Goal: Task Accomplishment & Management: Use online tool/utility

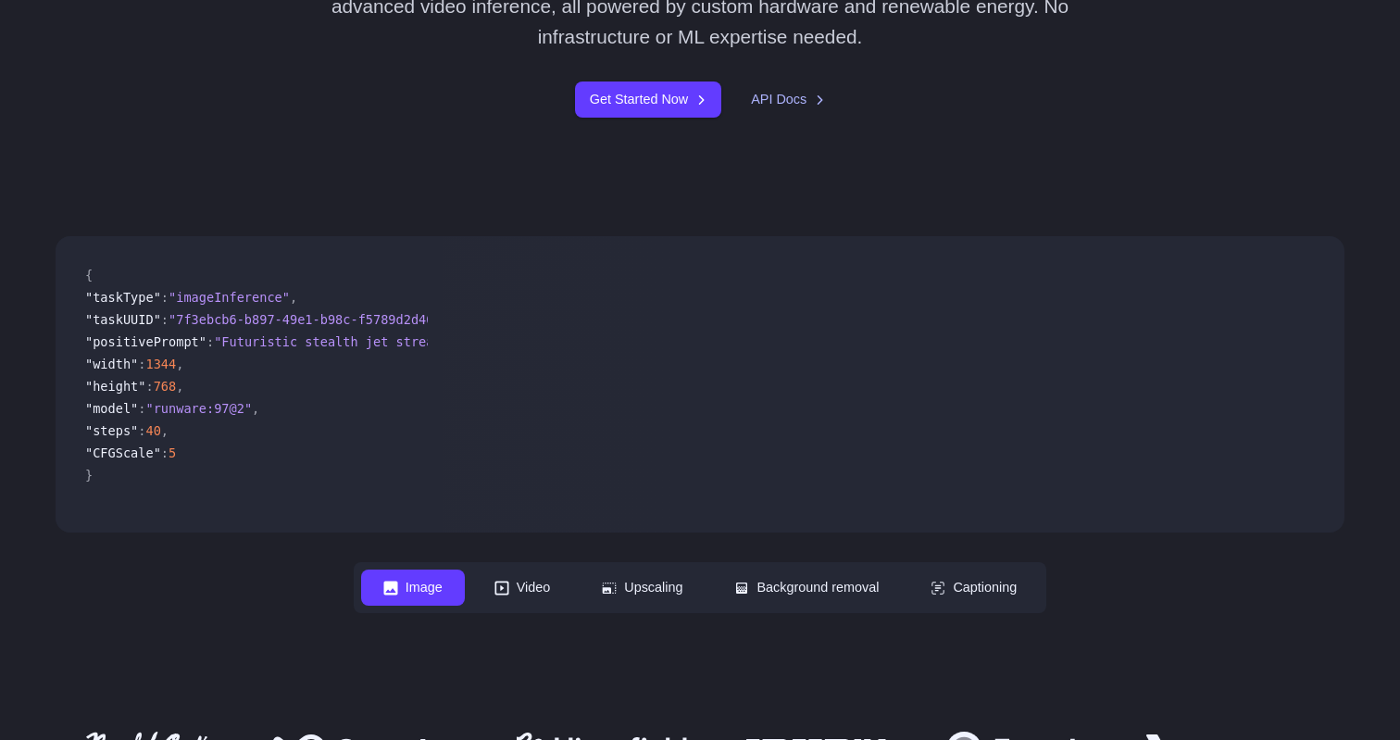
scroll to position [540, 0]
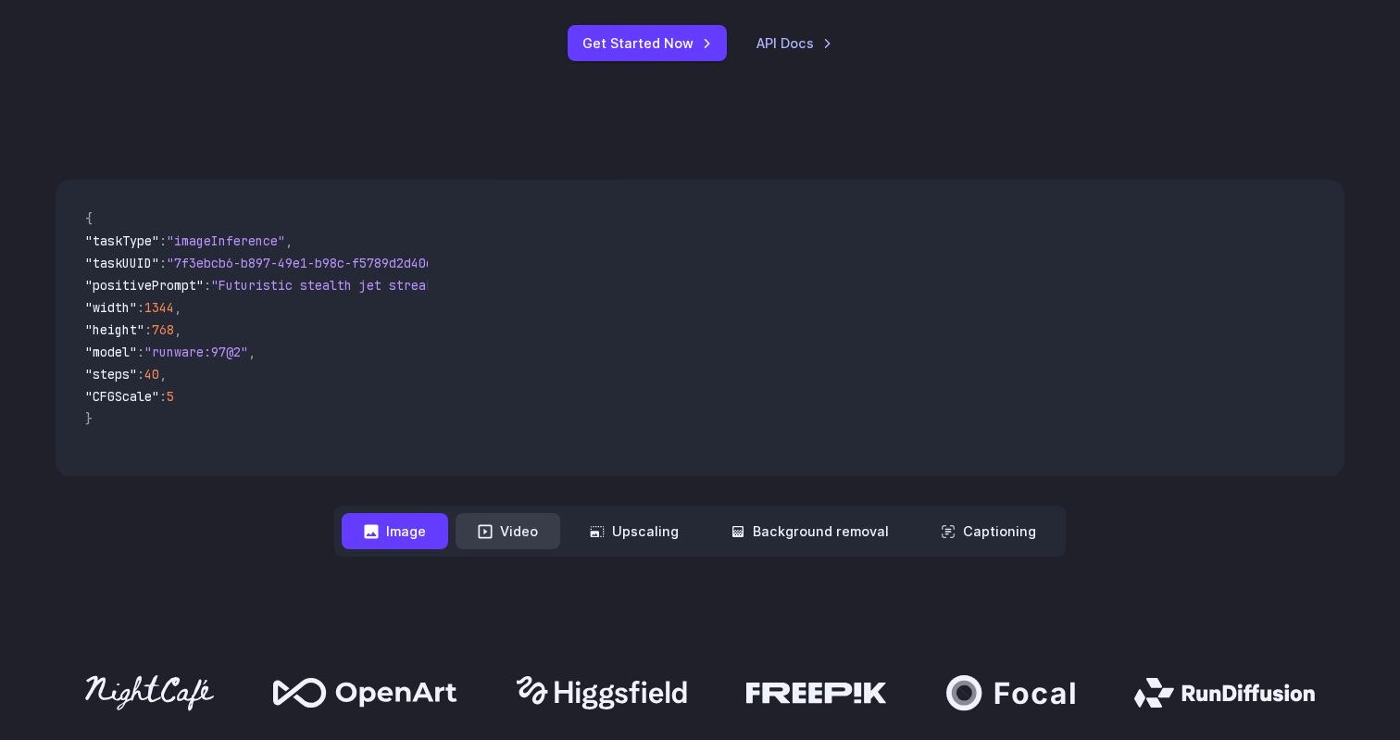
click at [514, 536] on button "Video" at bounding box center [507, 531] width 105 height 36
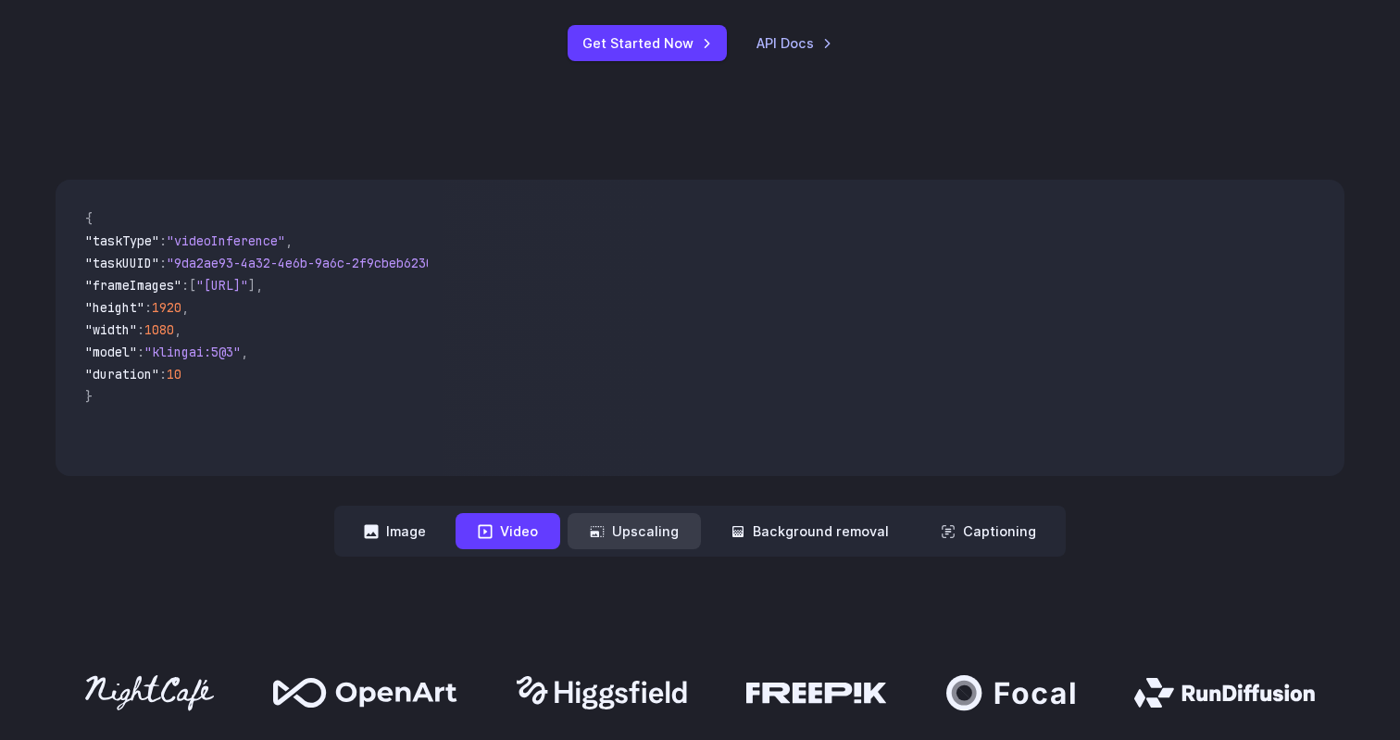
click at [642, 529] on button "Upscaling" at bounding box center [633, 531] width 133 height 36
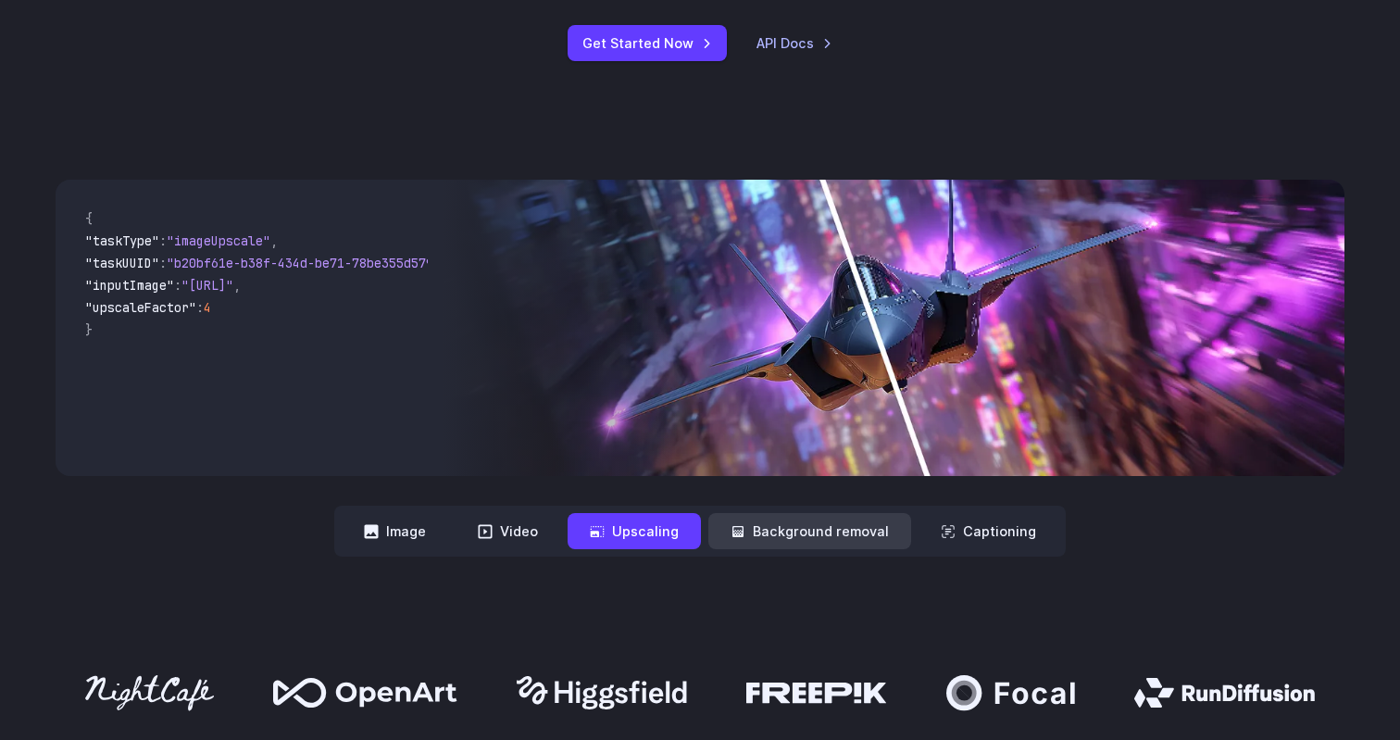
click at [775, 528] on button "Background removal" at bounding box center [809, 531] width 203 height 36
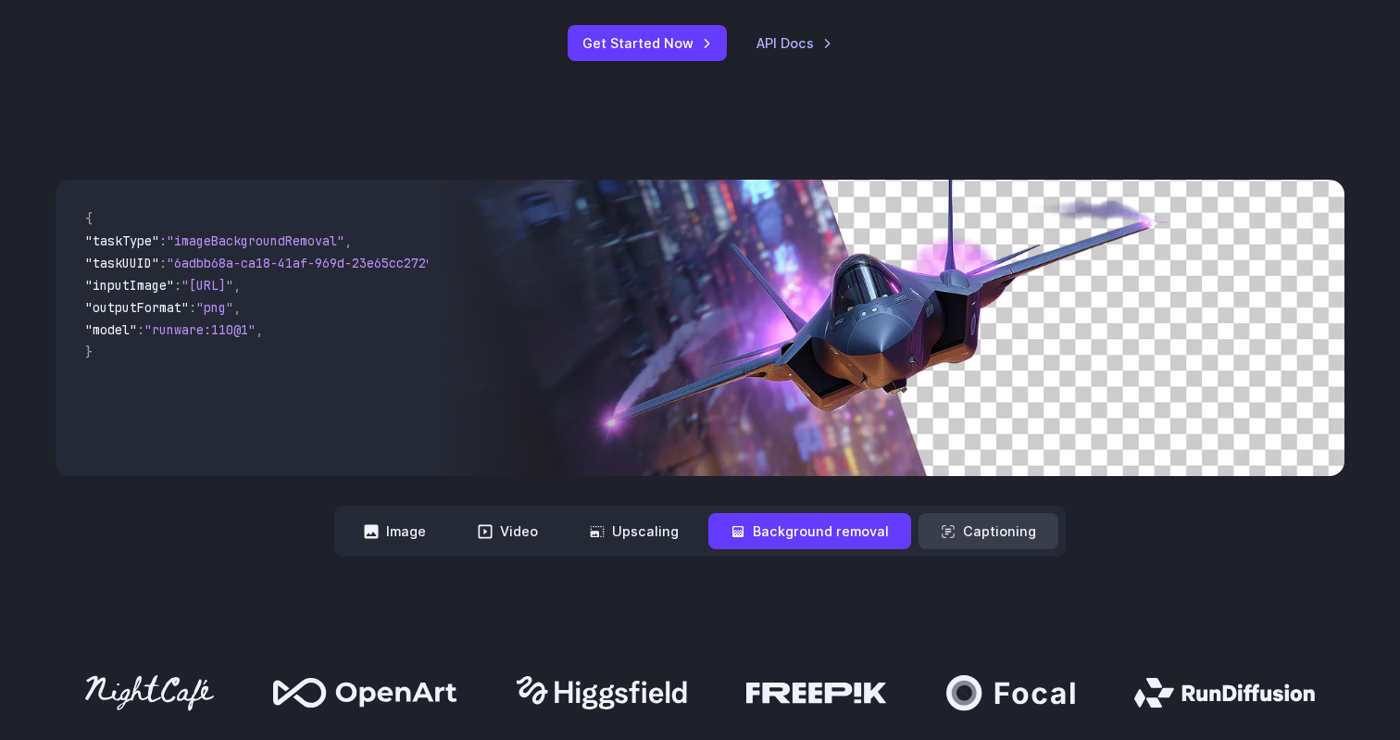
click at [972, 543] on button "Captioning" at bounding box center [988, 531] width 140 height 36
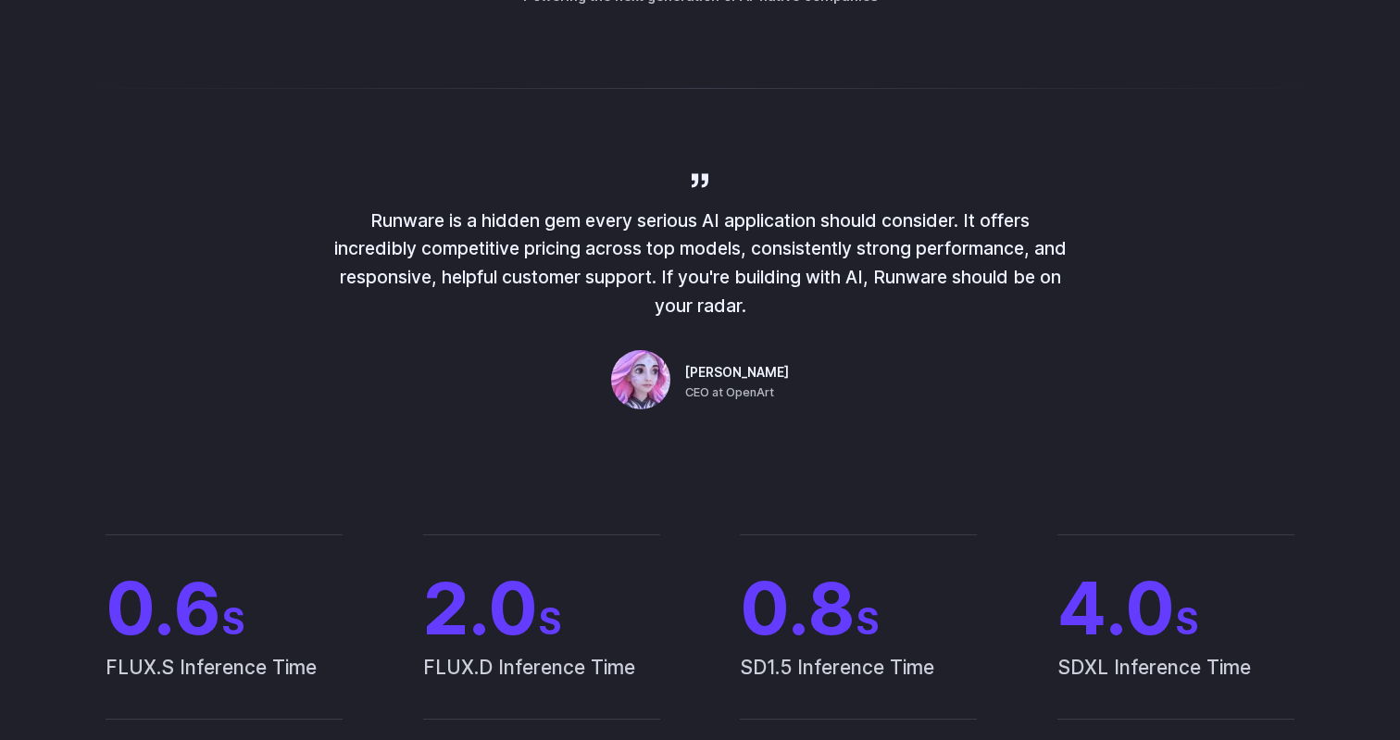
scroll to position [1290, 0]
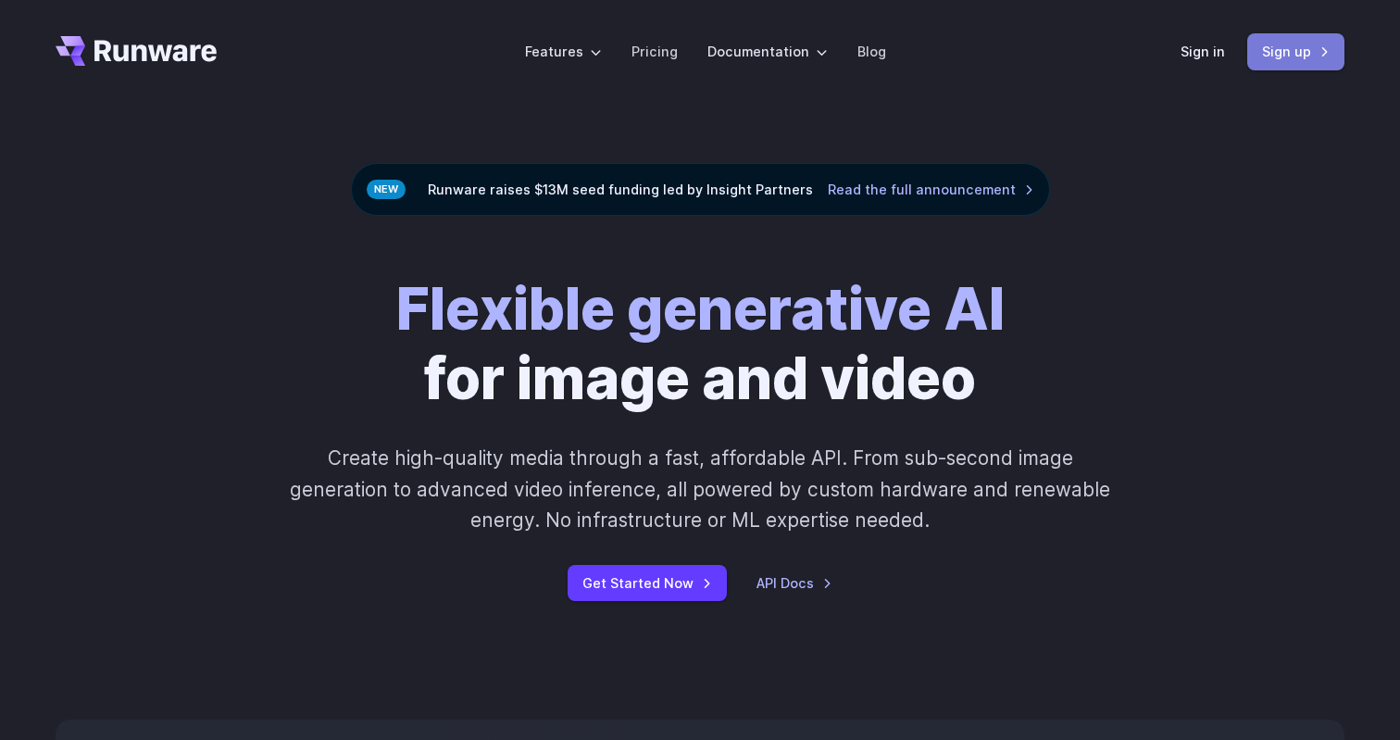
click at [1299, 37] on link "Sign up" at bounding box center [1295, 51] width 97 height 36
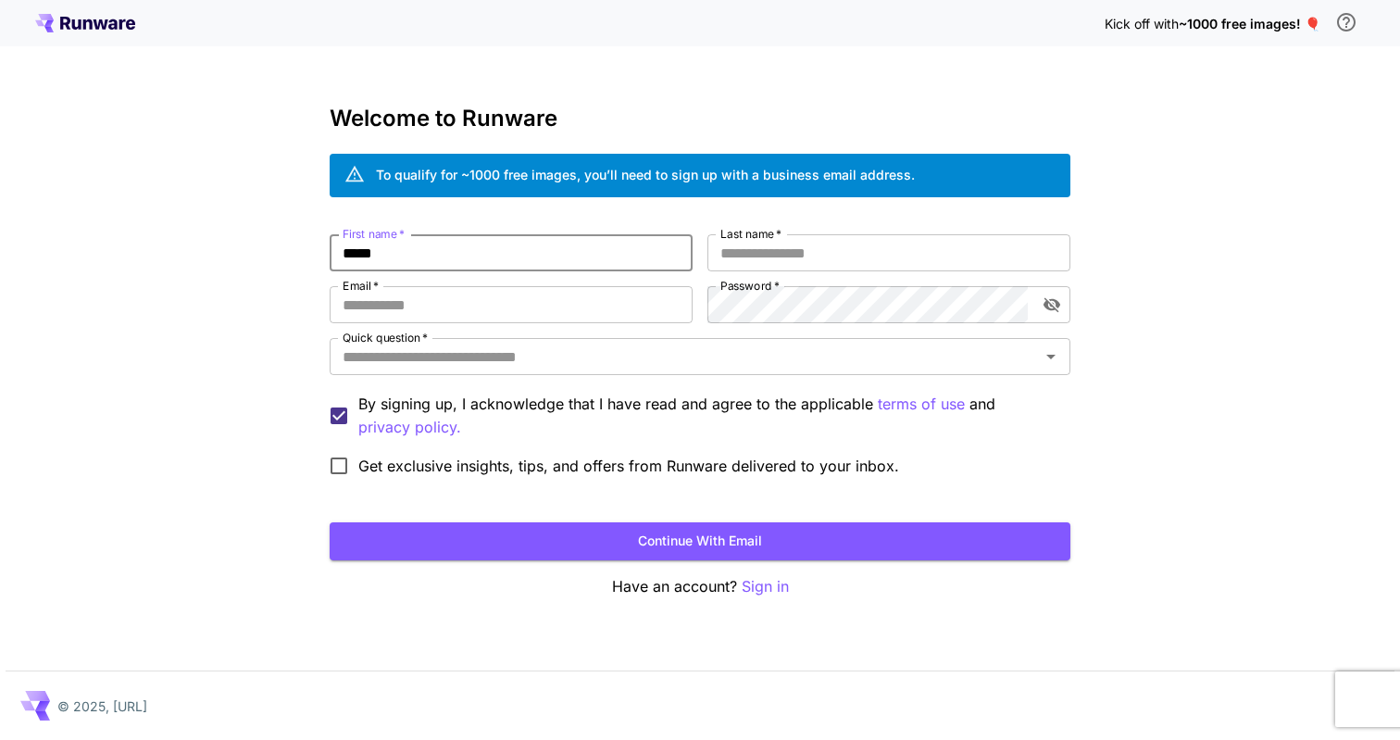
type input "*****"
type input "******"
type input "**********"
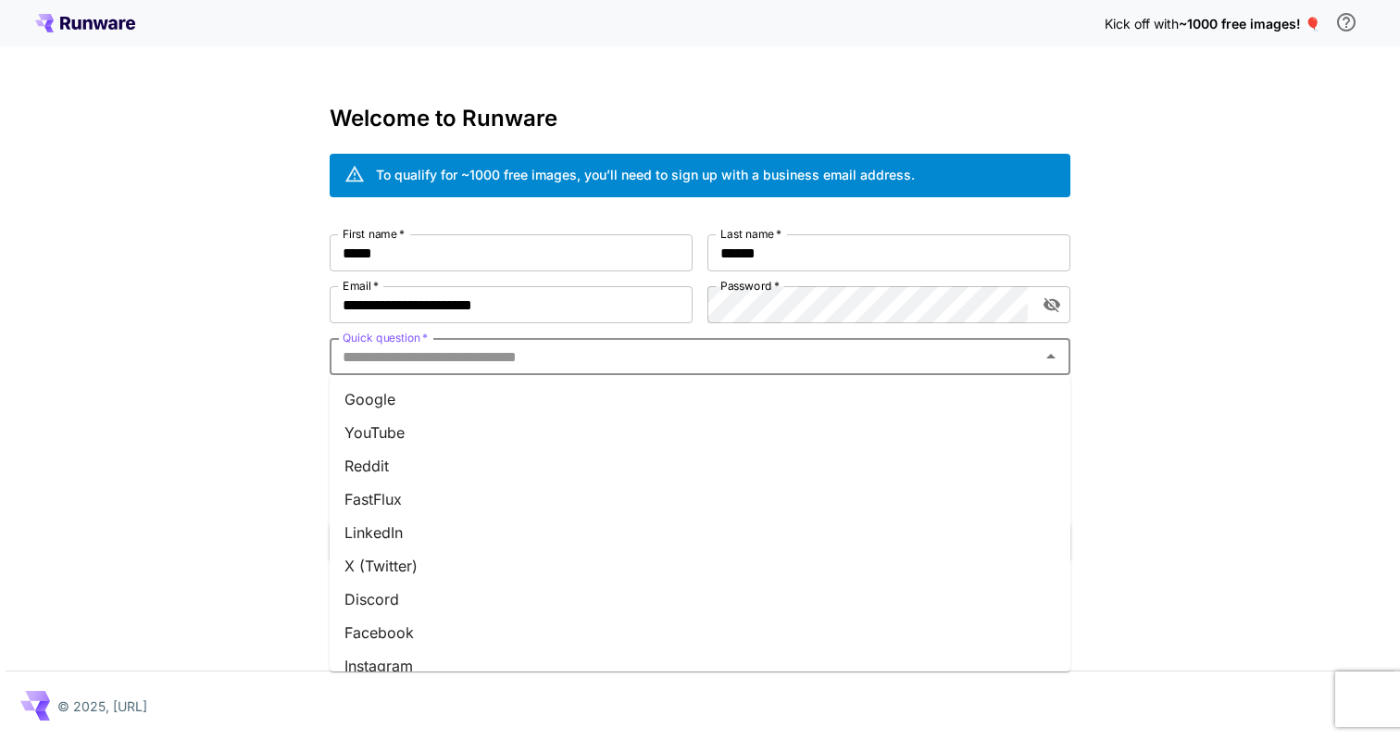
click at [422, 349] on input "Quick question   *" at bounding box center [684, 356] width 699 height 26
click at [426, 397] on li "Google" at bounding box center [700, 398] width 741 height 33
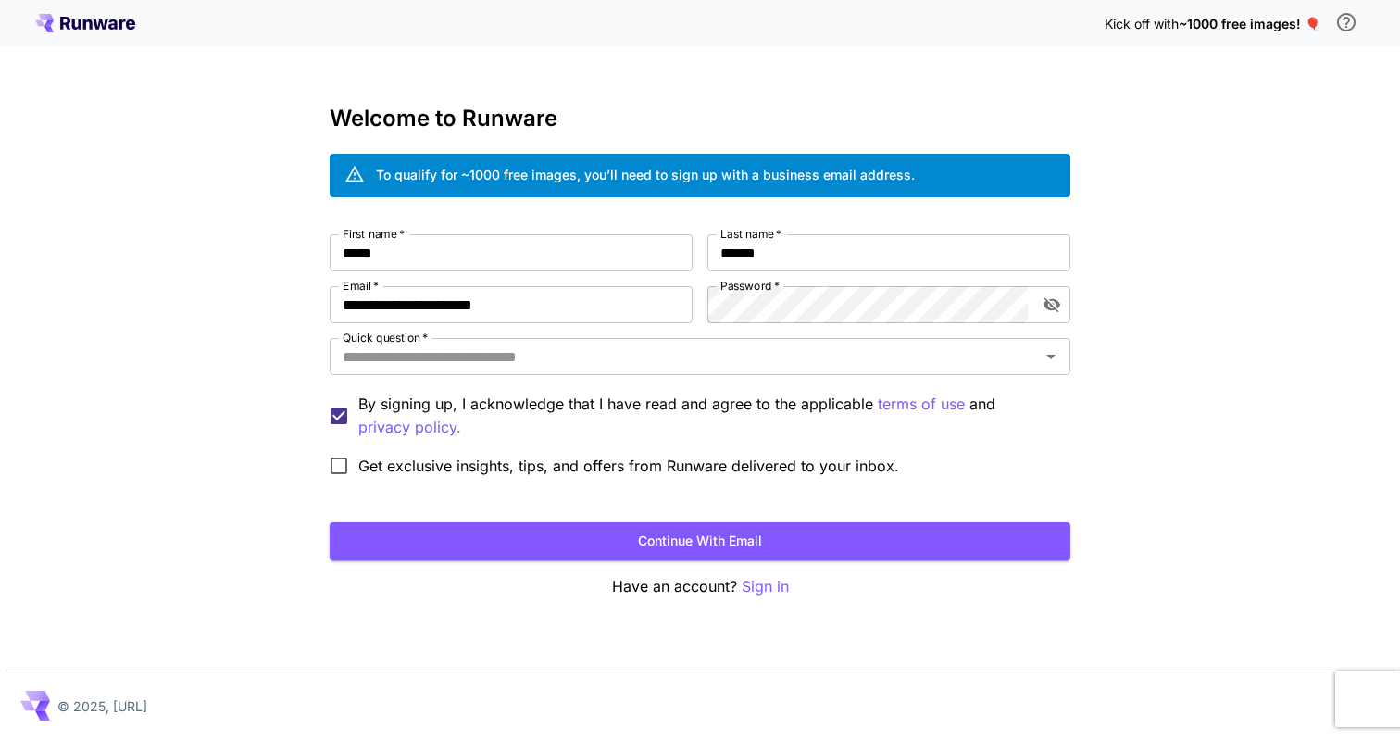
type input "******"
click at [493, 467] on span "Get exclusive insights, tips, and offers from Runware delivered to your inbox." at bounding box center [628, 466] width 541 height 22
click at [492, 467] on span "Get exclusive insights, tips, and offers from Runware delivered to your inbox." at bounding box center [628, 466] width 541 height 22
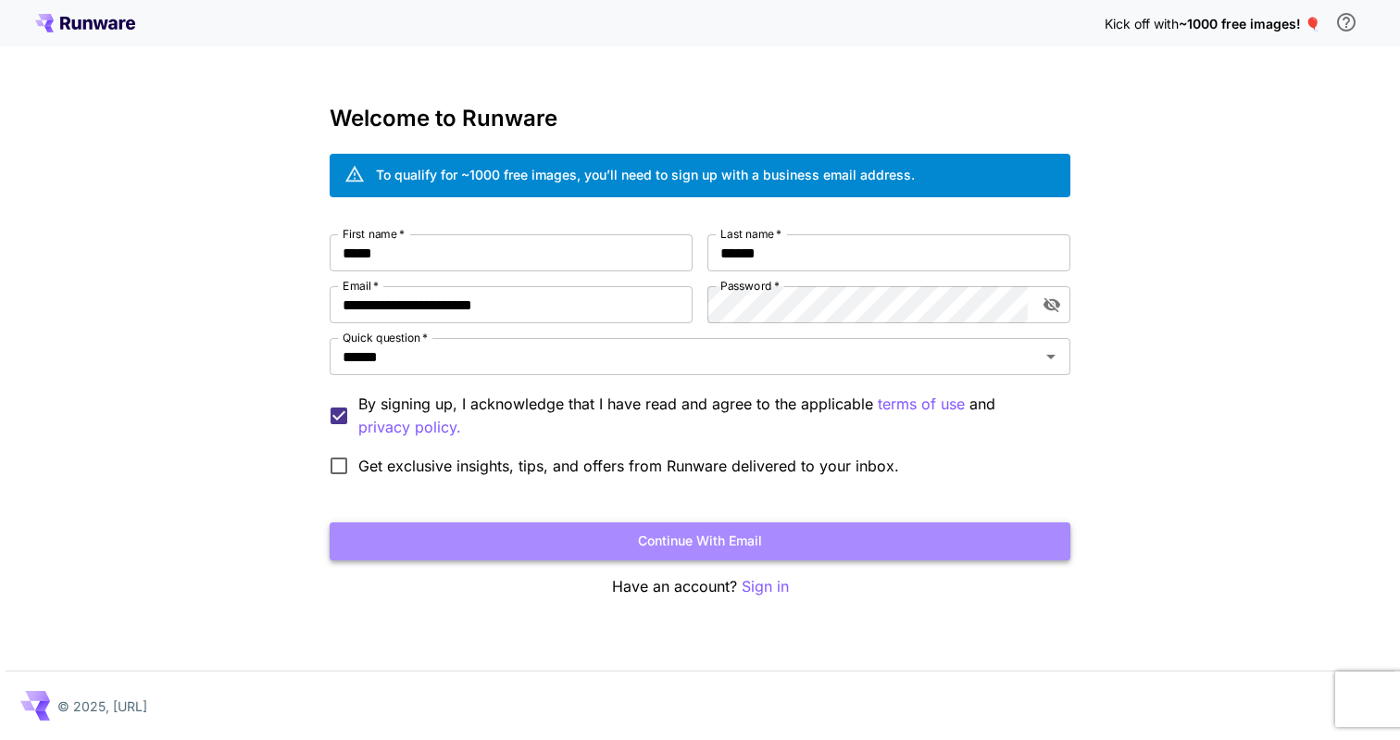
click at [504, 527] on button "Continue with email" at bounding box center [700, 541] width 741 height 38
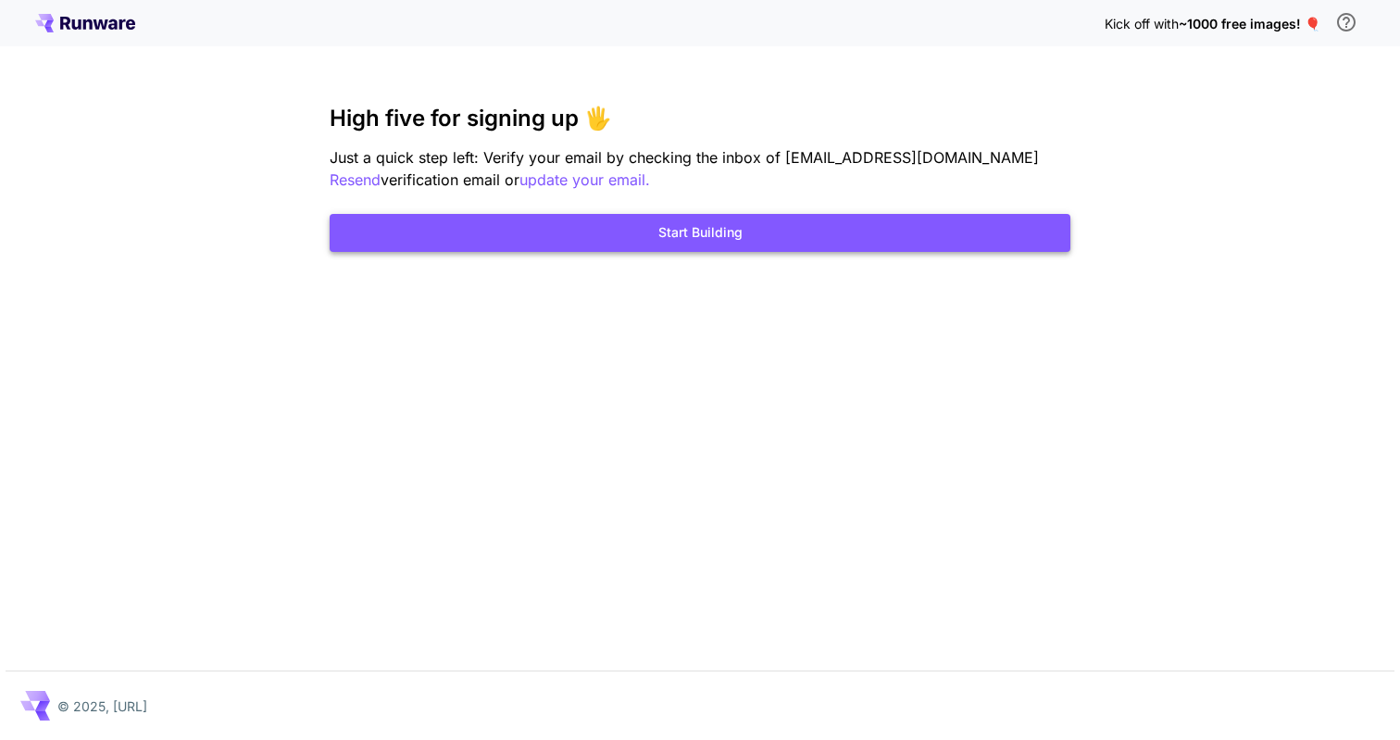
click at [785, 236] on button "Start Building" at bounding box center [700, 233] width 741 height 38
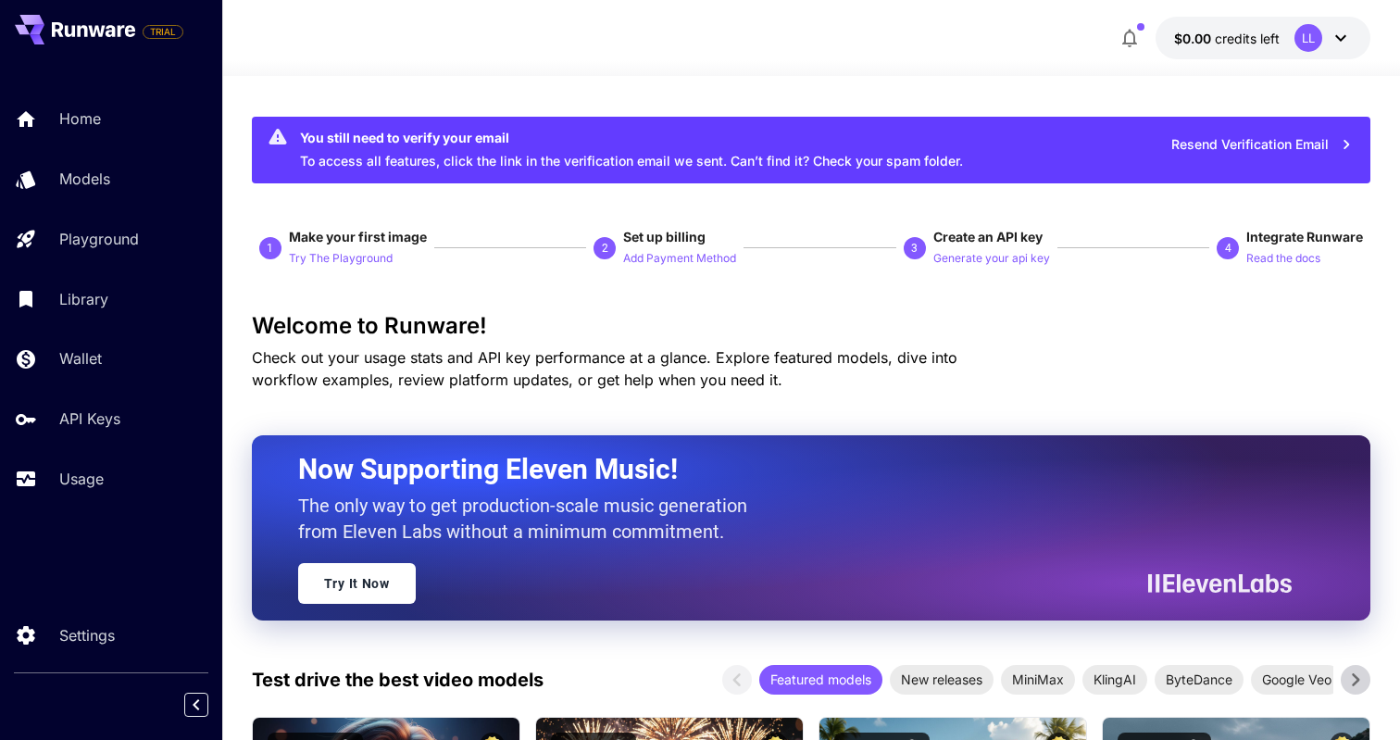
click at [1244, 140] on button "Resend Verification Email" at bounding box center [1262, 145] width 202 height 38
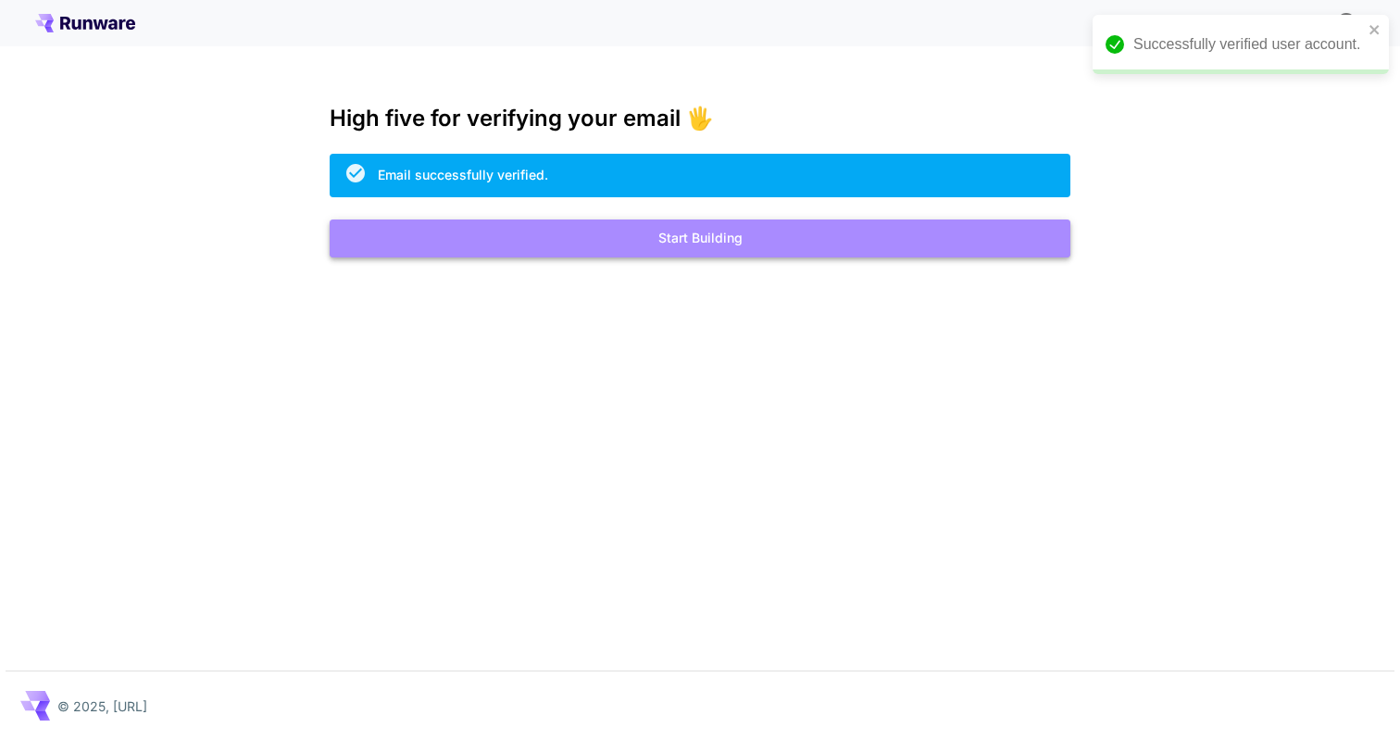
click at [845, 231] on button "Start Building" at bounding box center [700, 238] width 741 height 38
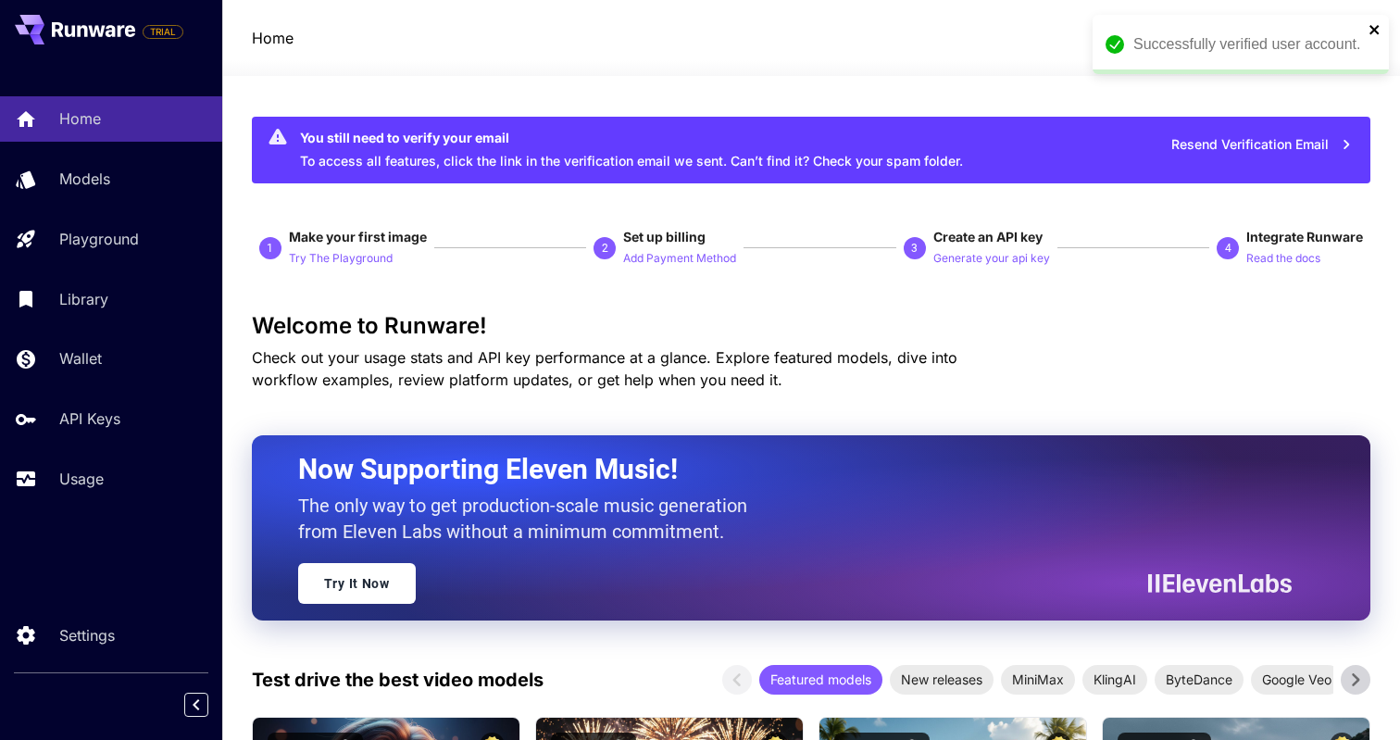
click at [1372, 22] on icon "close" at bounding box center [1374, 29] width 13 height 15
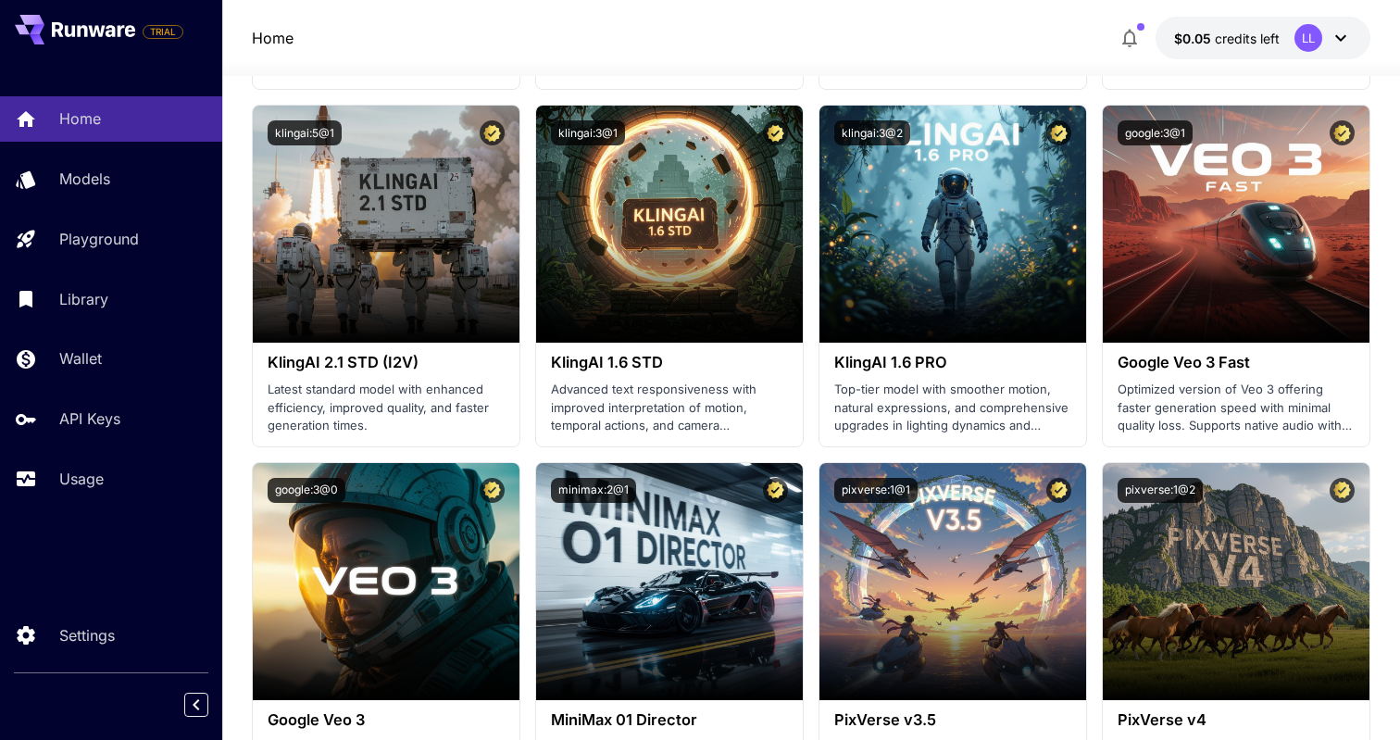
scroll to position [1514, 0]
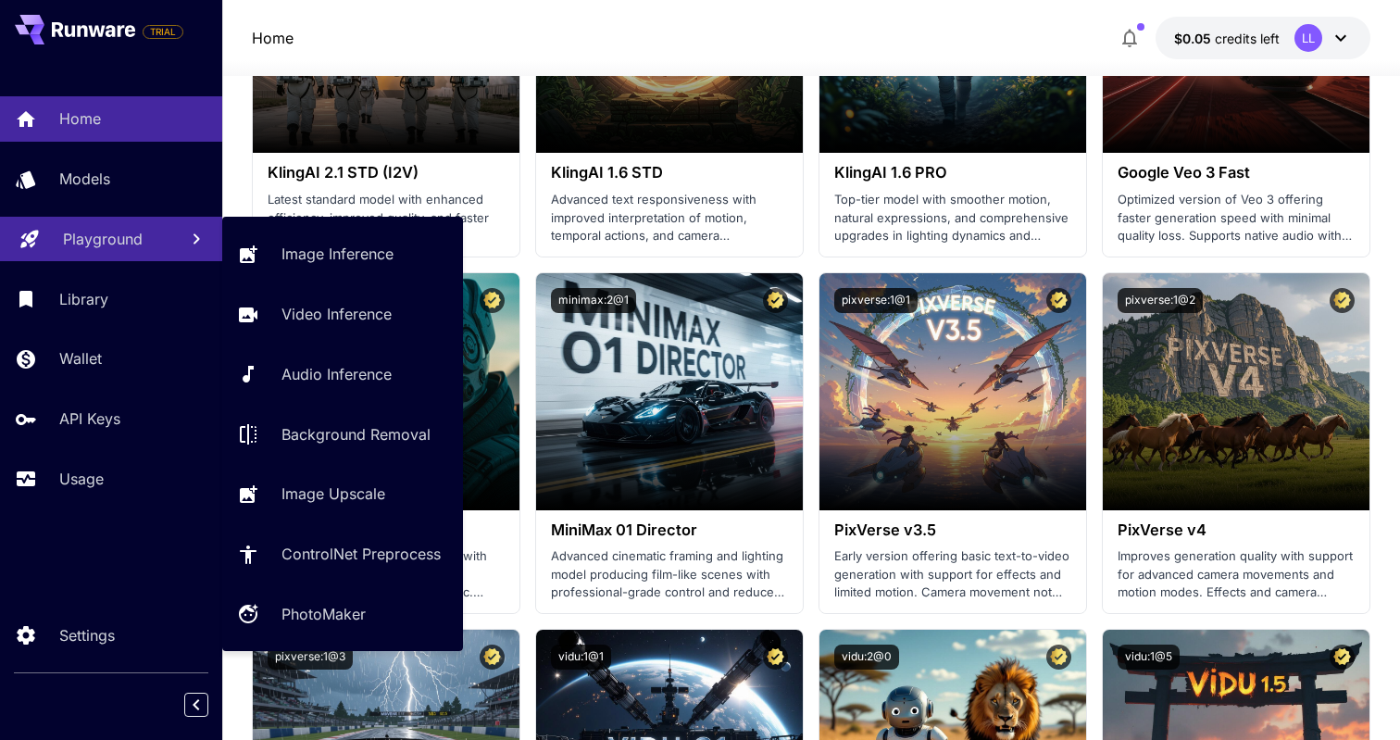
click at [71, 233] on p "Playground" at bounding box center [103, 239] width 80 height 22
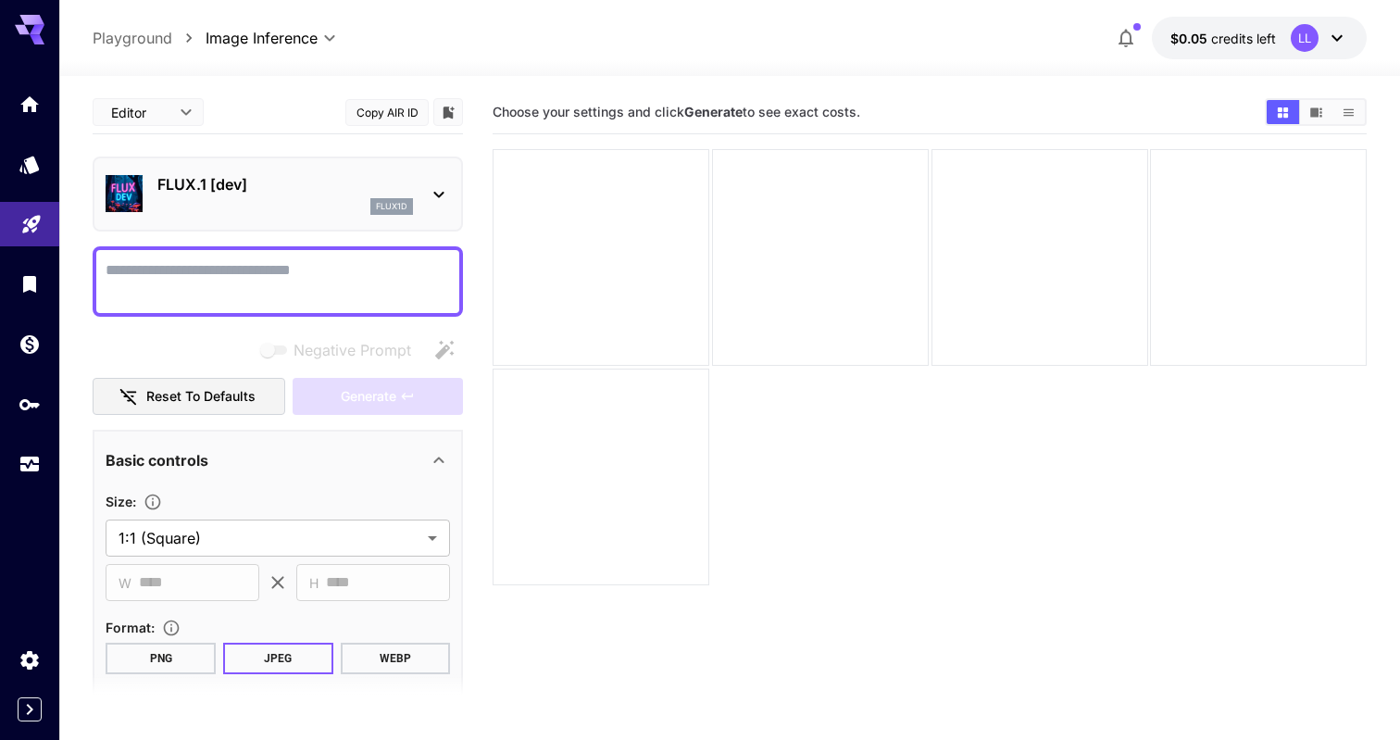
click at [185, 204] on div "flux1d" at bounding box center [284, 206] width 255 height 17
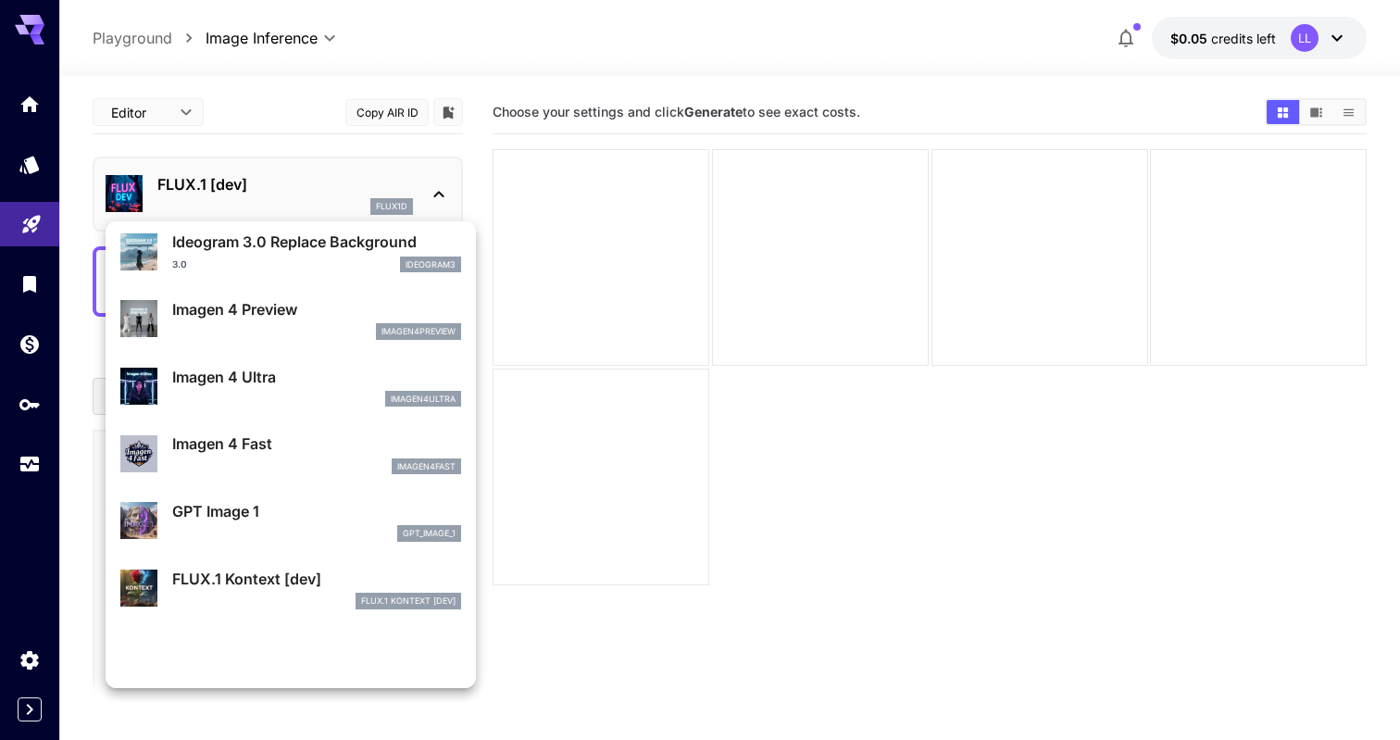
scroll to position [938, 0]
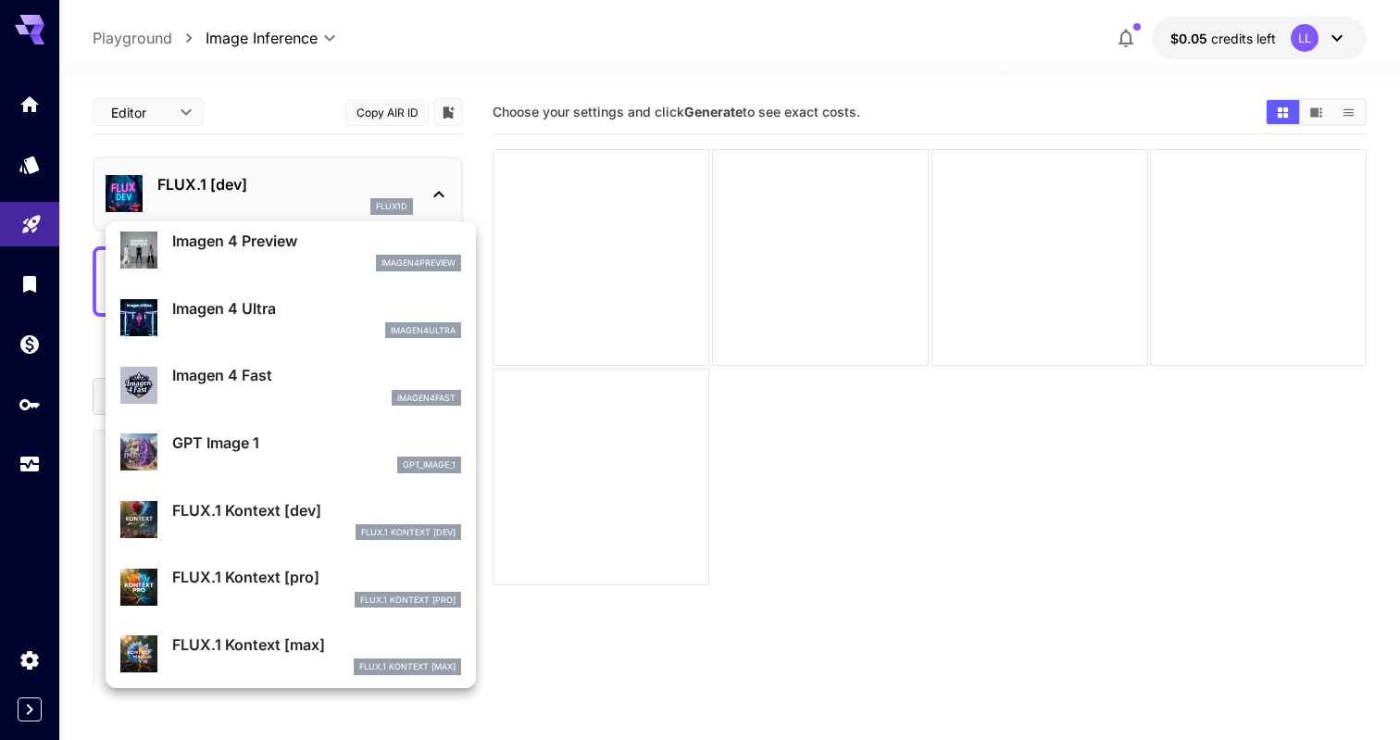
click at [643, 535] on div at bounding box center [700, 370] width 1400 height 740
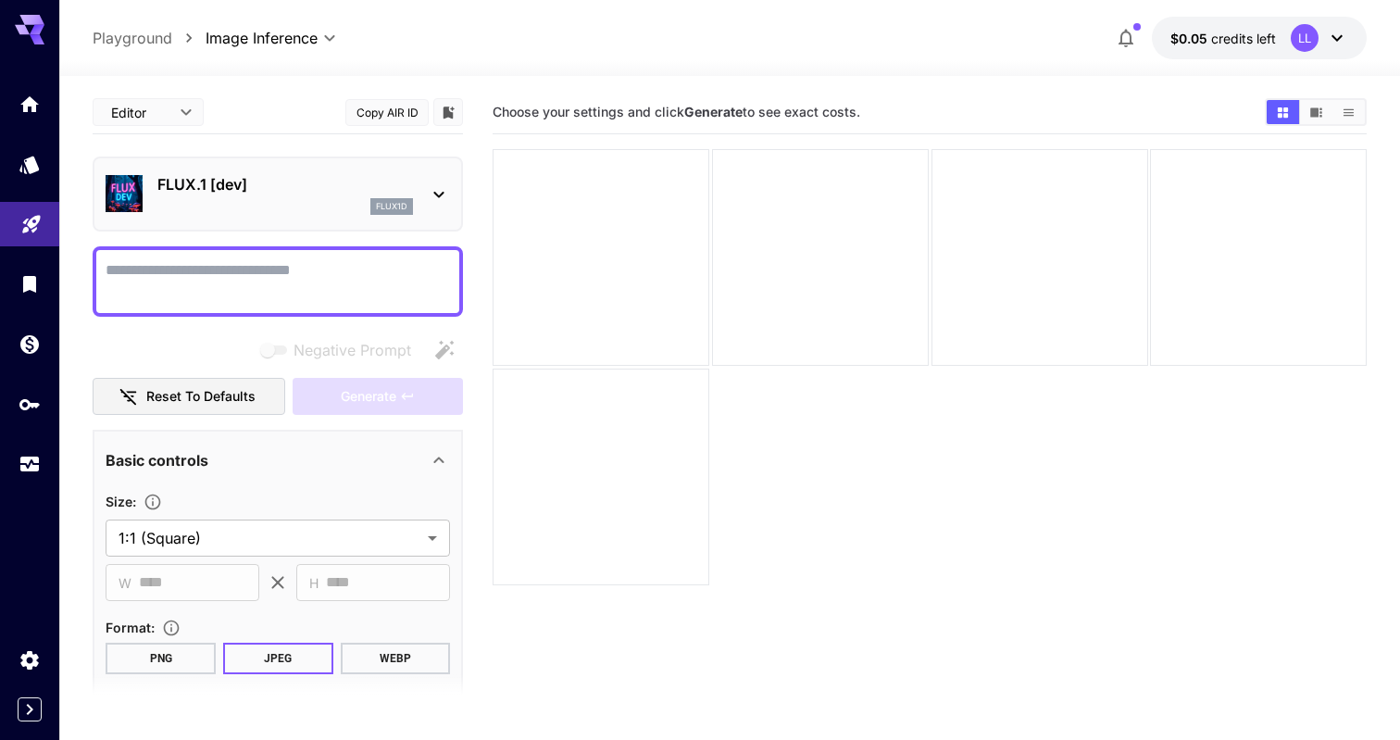
scroll to position [0, 0]
click at [425, 184] on div "FLUX.1 [dev] flux1d" at bounding box center [278, 194] width 344 height 56
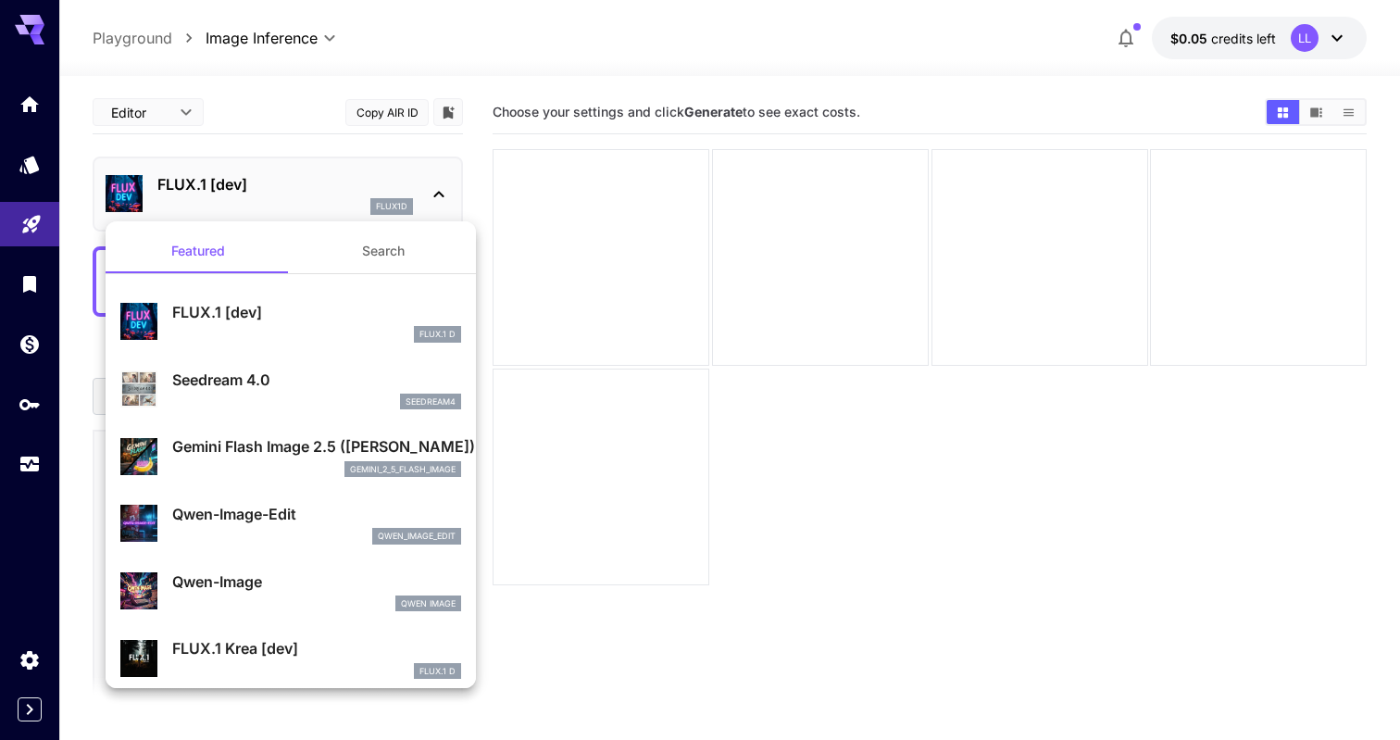
click at [26, 108] on div at bounding box center [700, 370] width 1400 height 740
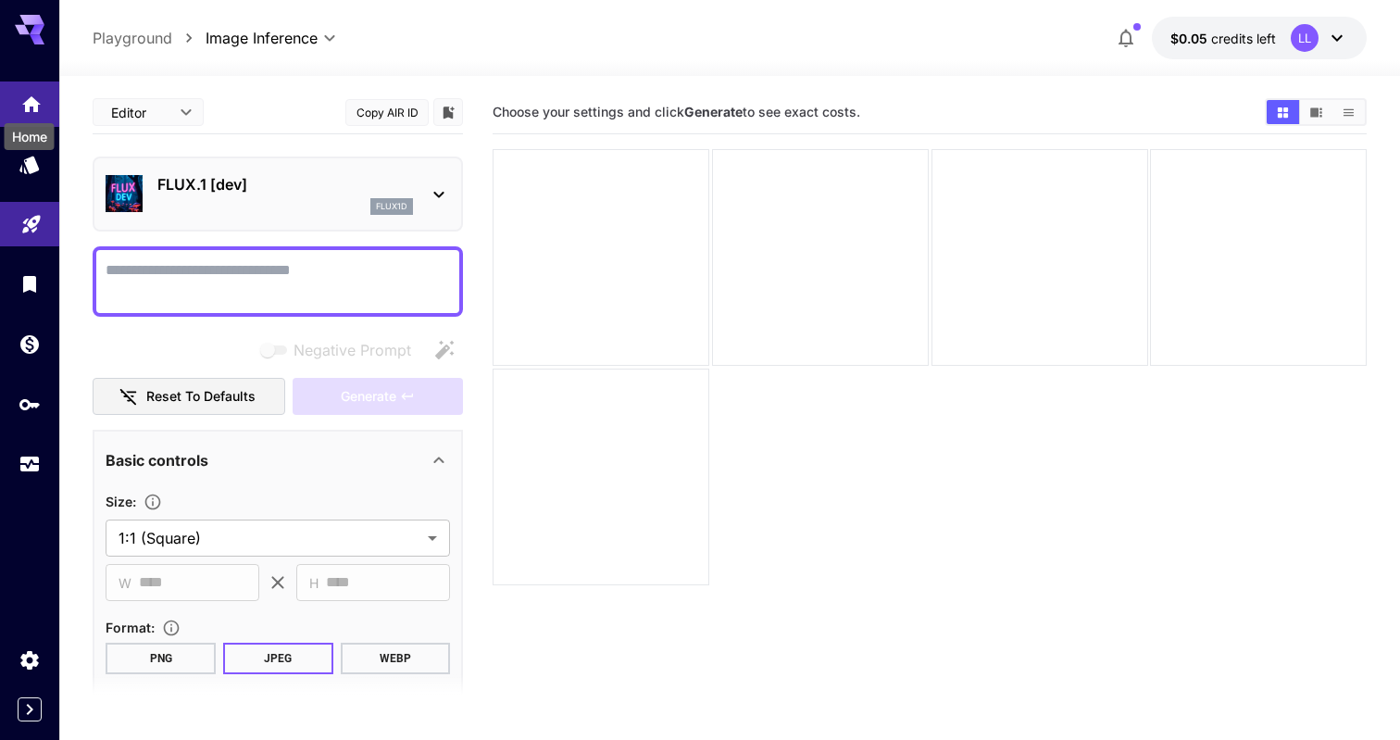
click at [31, 106] on icon "Home" at bounding box center [31, 100] width 22 height 22
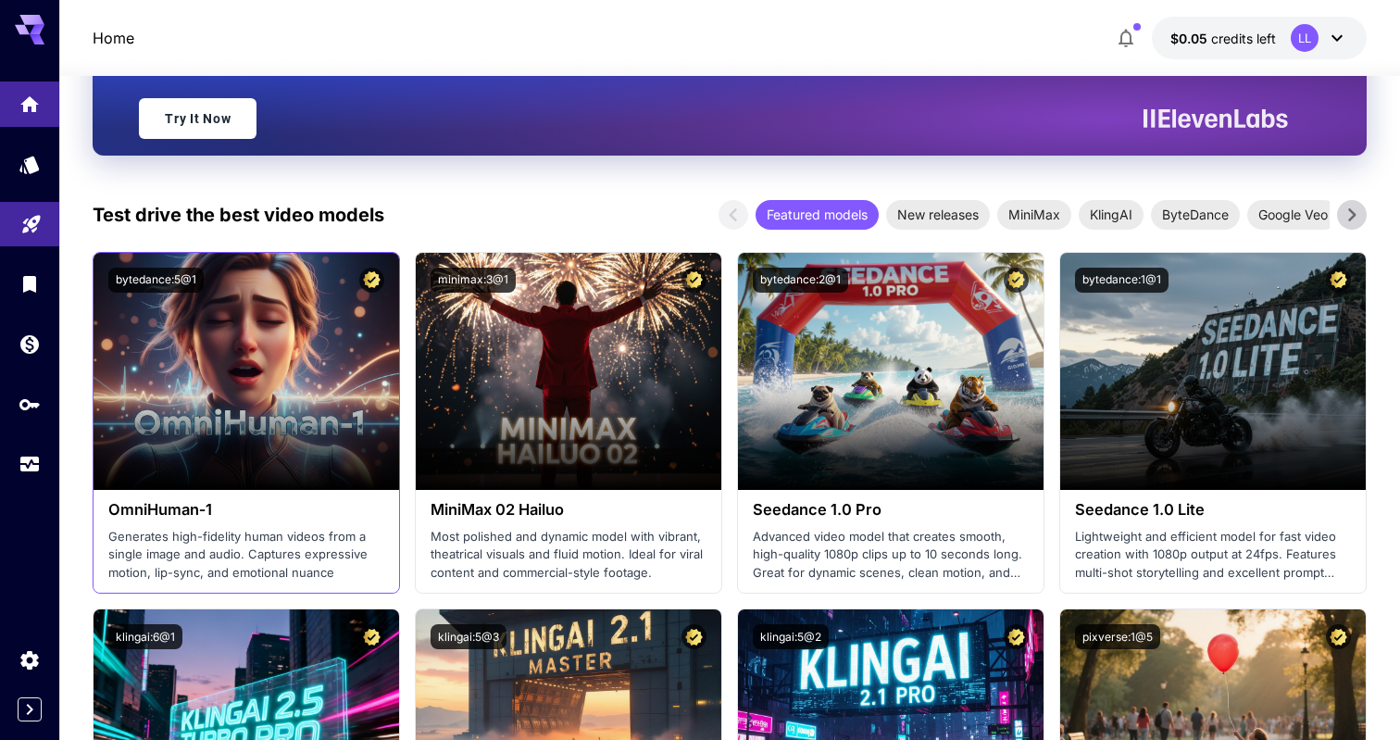
scroll to position [471, 0]
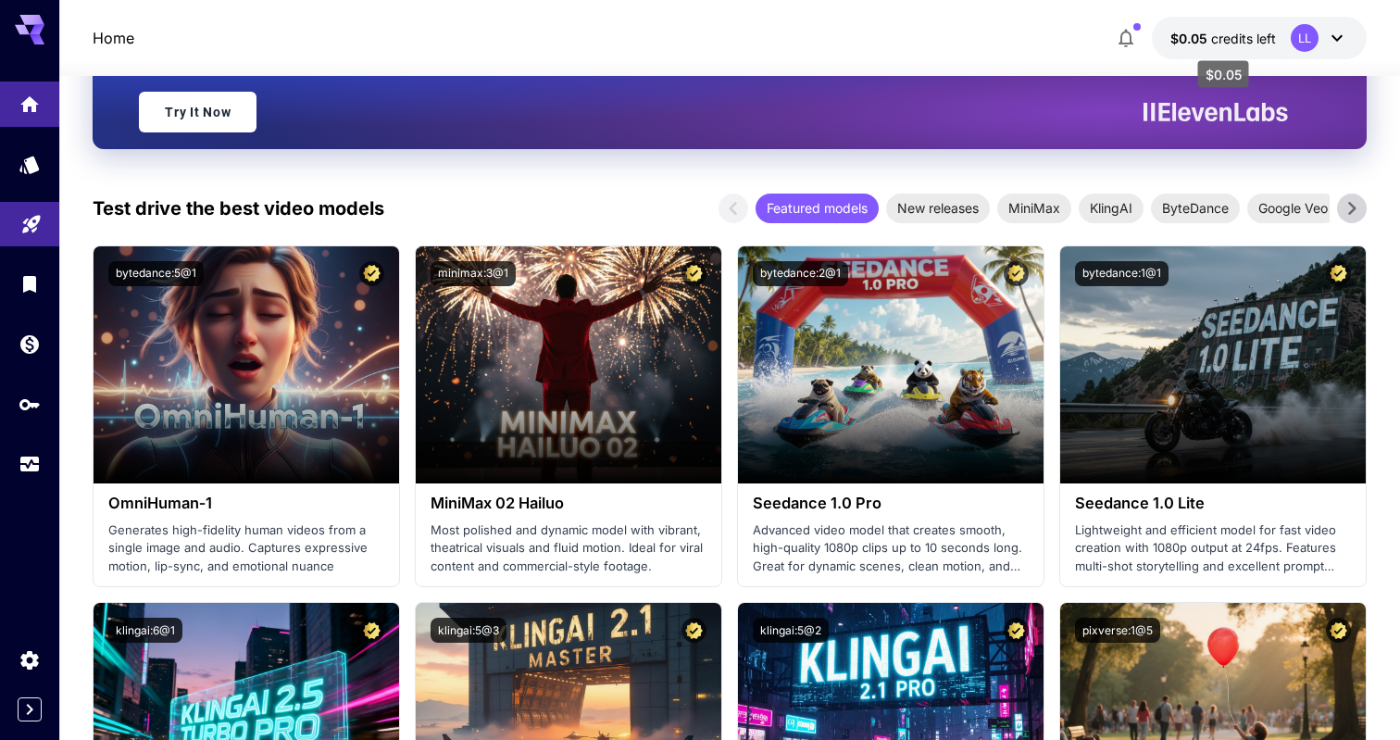
click at [1236, 34] on span "credits left" at bounding box center [1243, 39] width 65 height 16
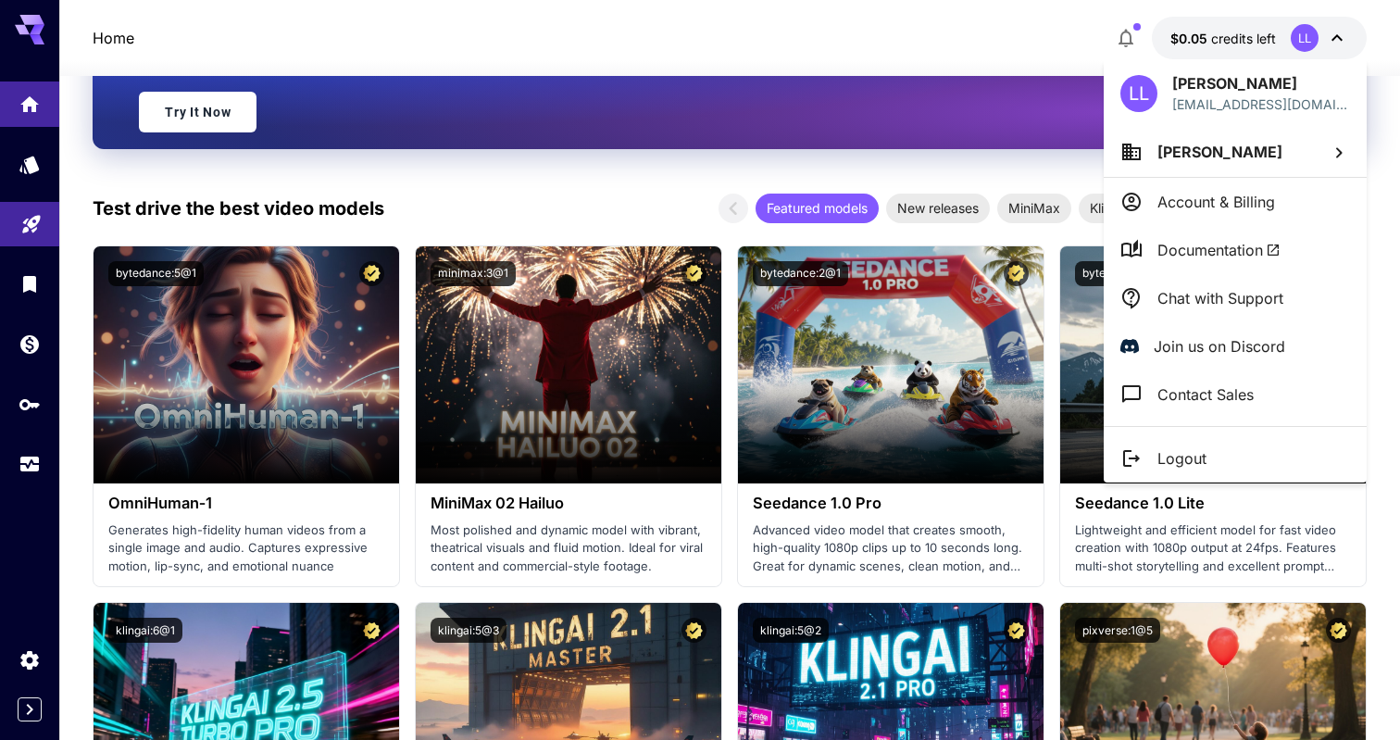
click at [1240, 34] on div at bounding box center [700, 370] width 1400 height 740
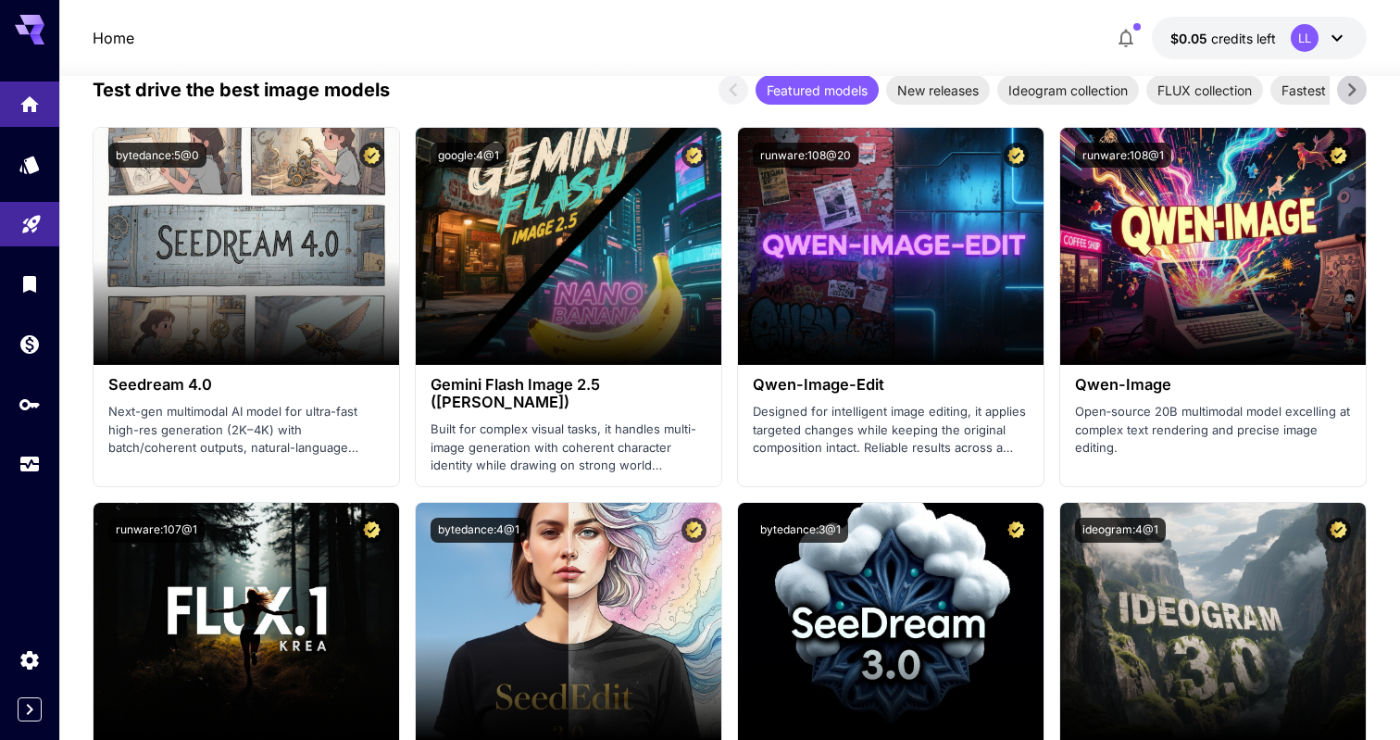
scroll to position [2797, 0]
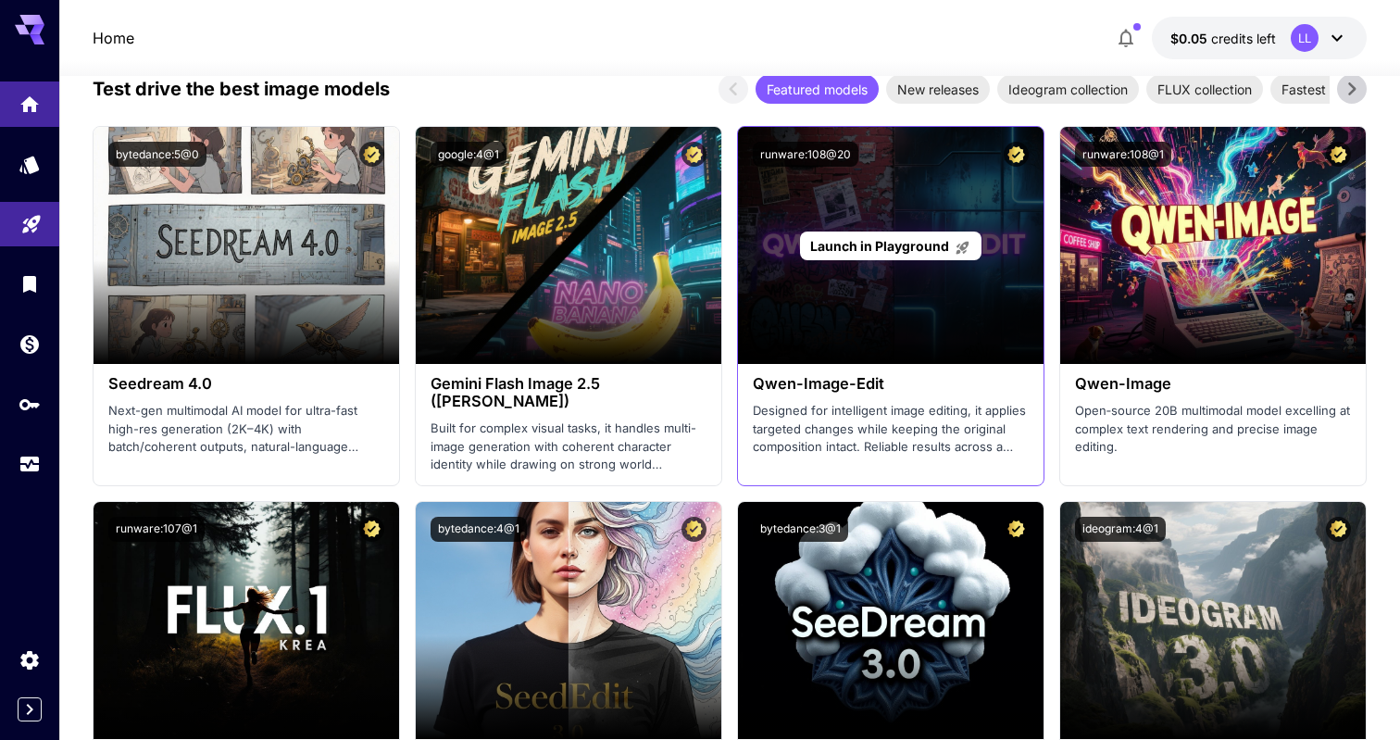
click at [849, 238] on span "Launch in Playground" at bounding box center [879, 246] width 139 height 16
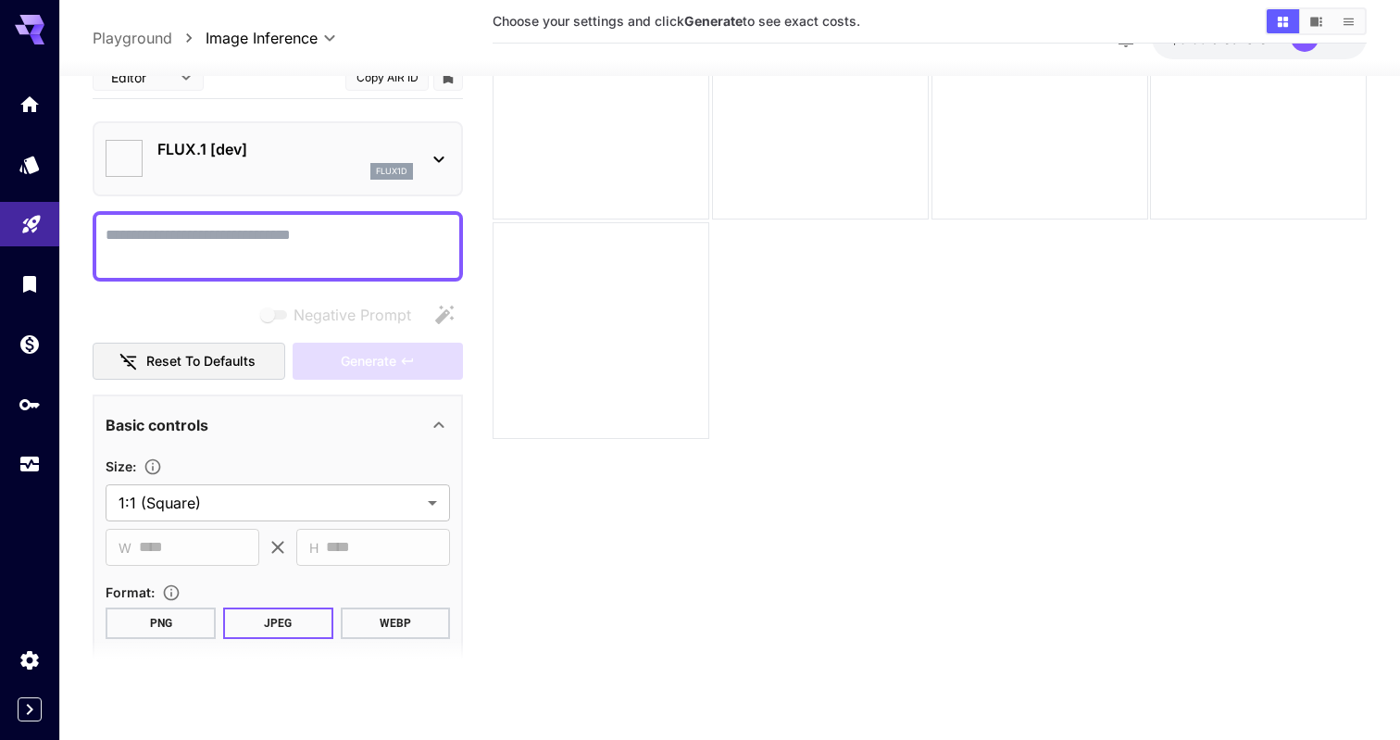
type input "*"
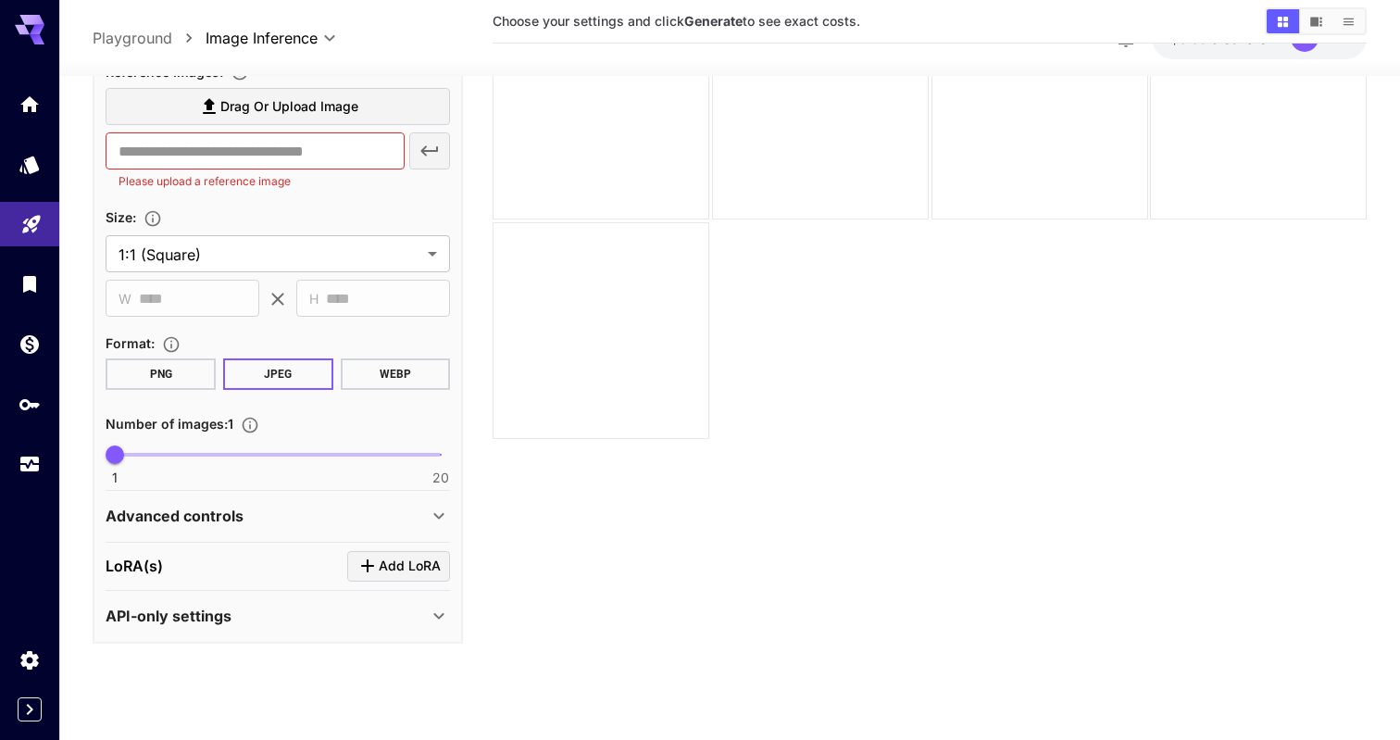
scroll to position [387, 0]
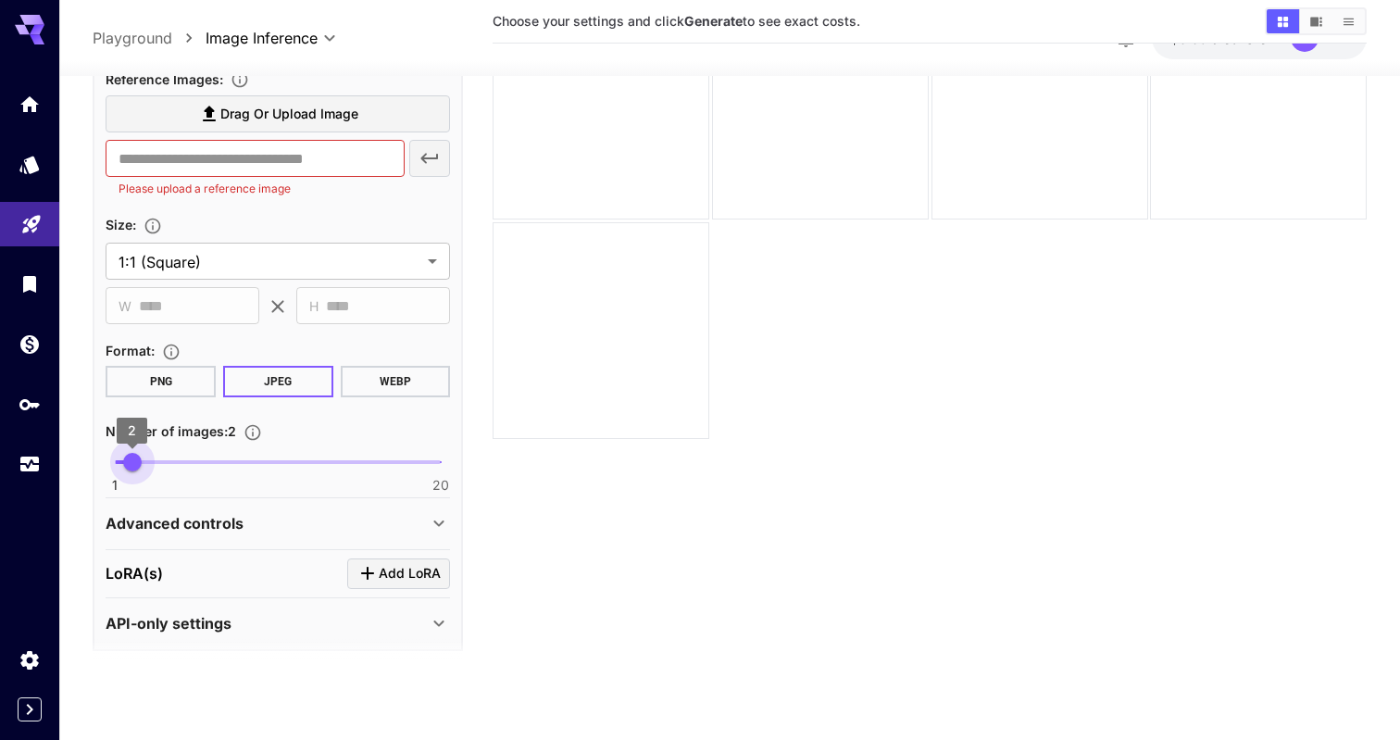
type input "*"
click at [123, 457] on span "1" at bounding box center [115, 462] width 19 height 19
click at [166, 376] on button "PNG" at bounding box center [161, 381] width 110 height 31
click at [200, 617] on p "API-only settings" at bounding box center [169, 623] width 126 height 22
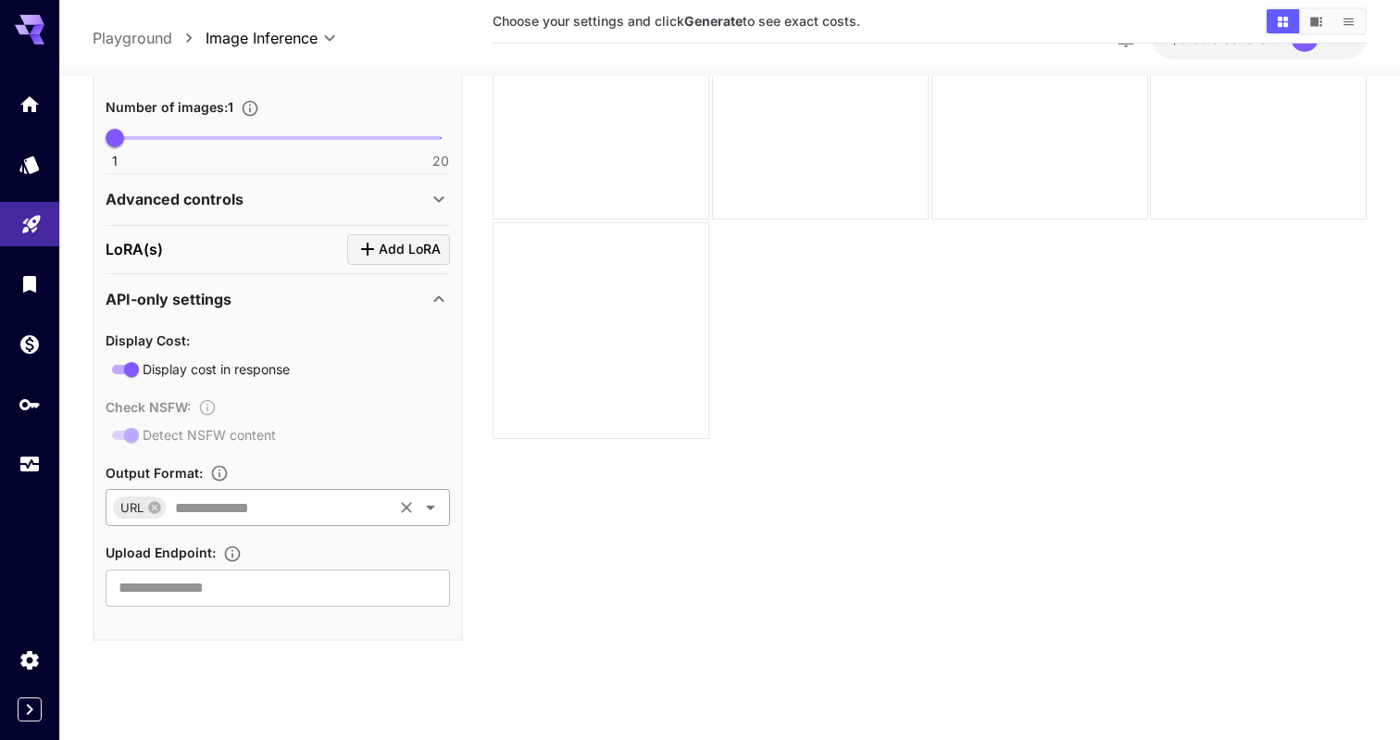
scroll to position [710, 0]
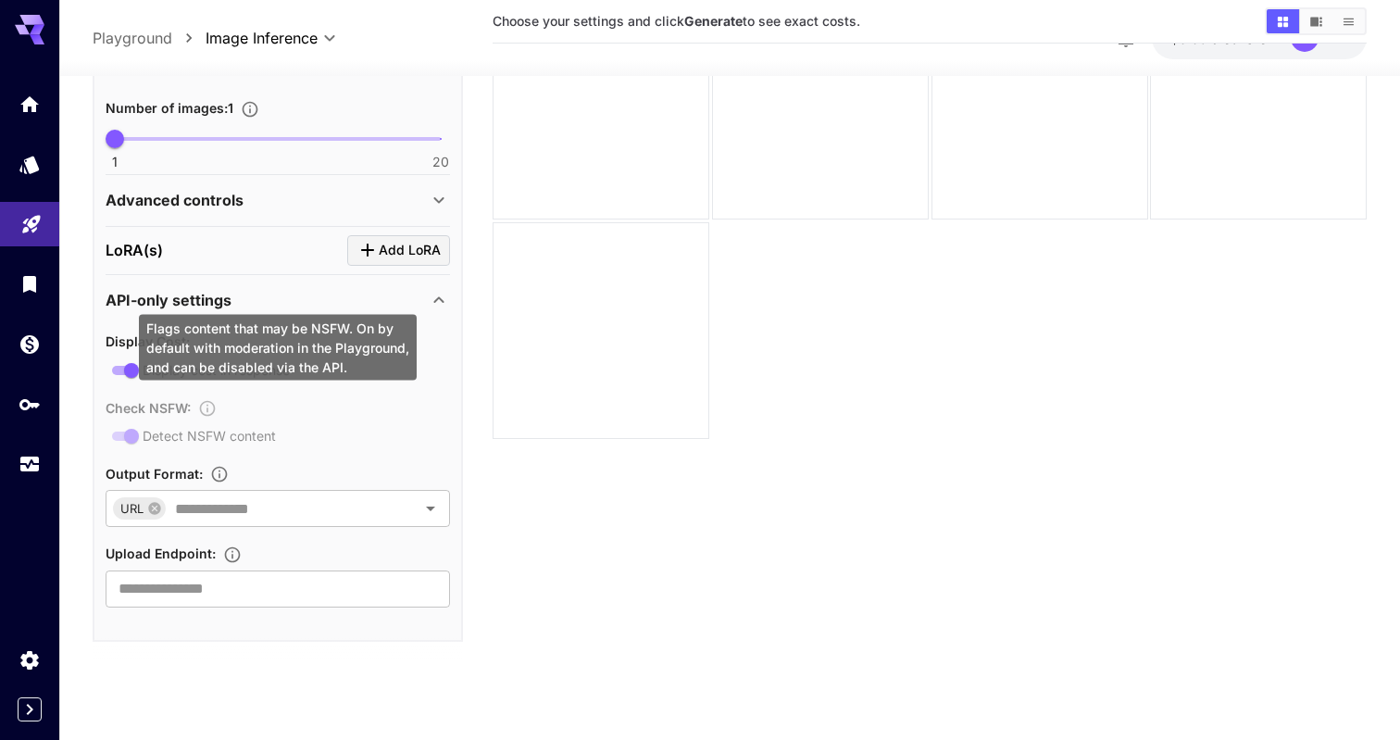
click at [132, 432] on div "Check NSFW : Detect NSFW content" at bounding box center [278, 420] width 344 height 51
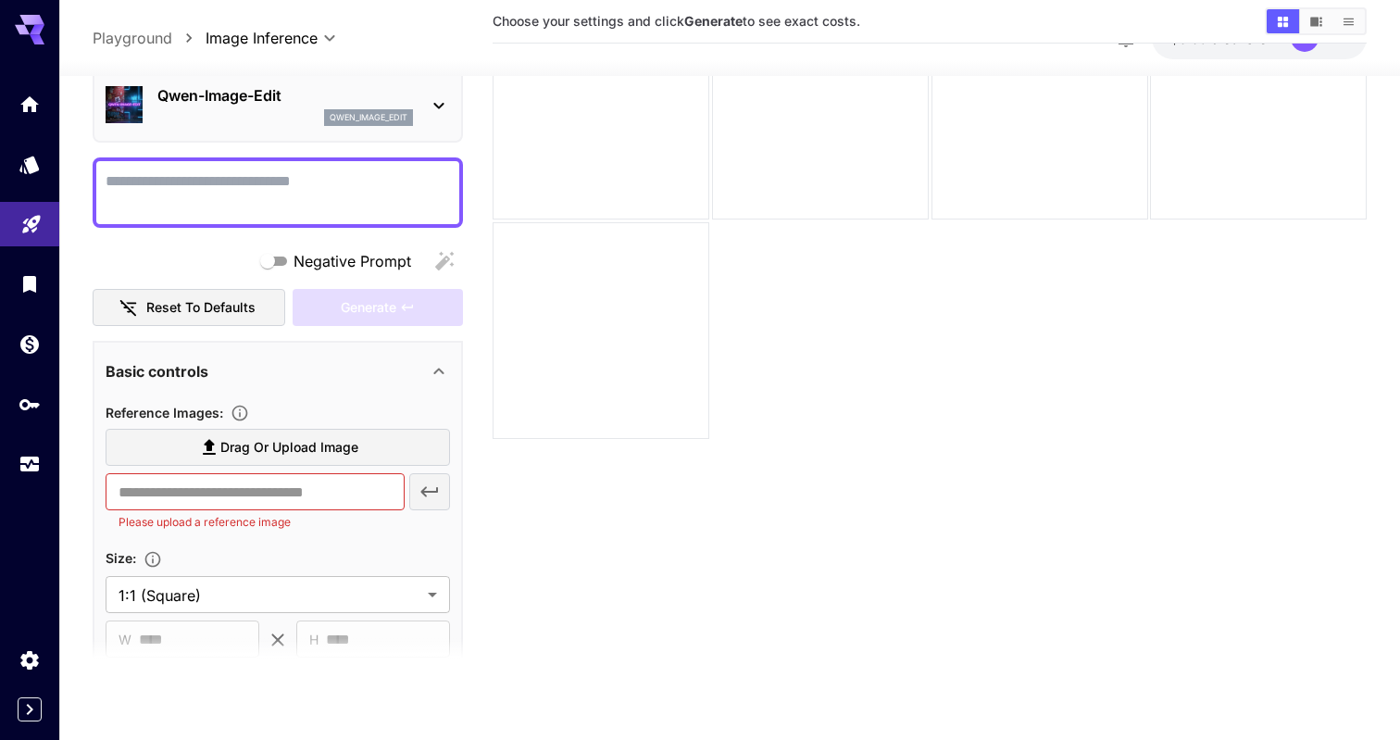
scroll to position [48, 0]
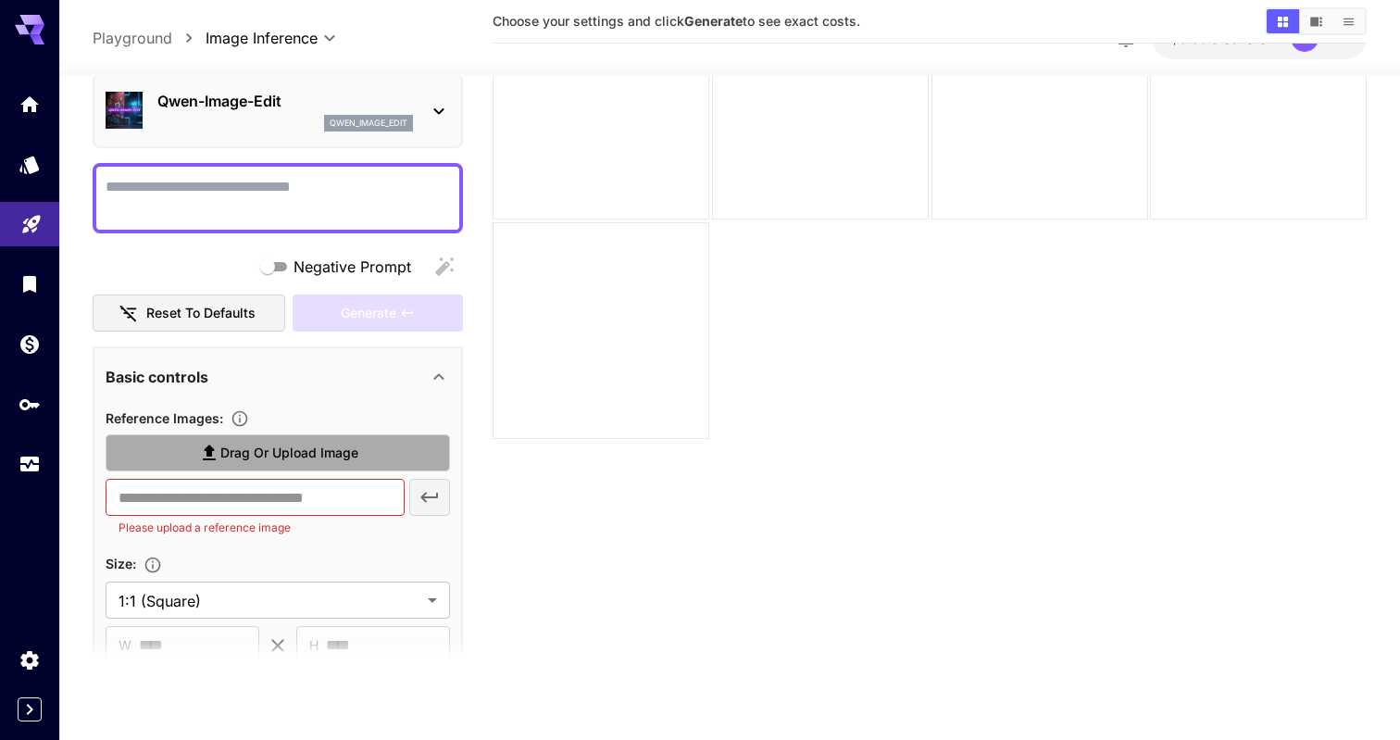
click at [200, 456] on icon at bounding box center [209, 453] width 22 height 22
click at [0, 0] on input "Drag or upload image" at bounding box center [0, 0] width 0 height 0
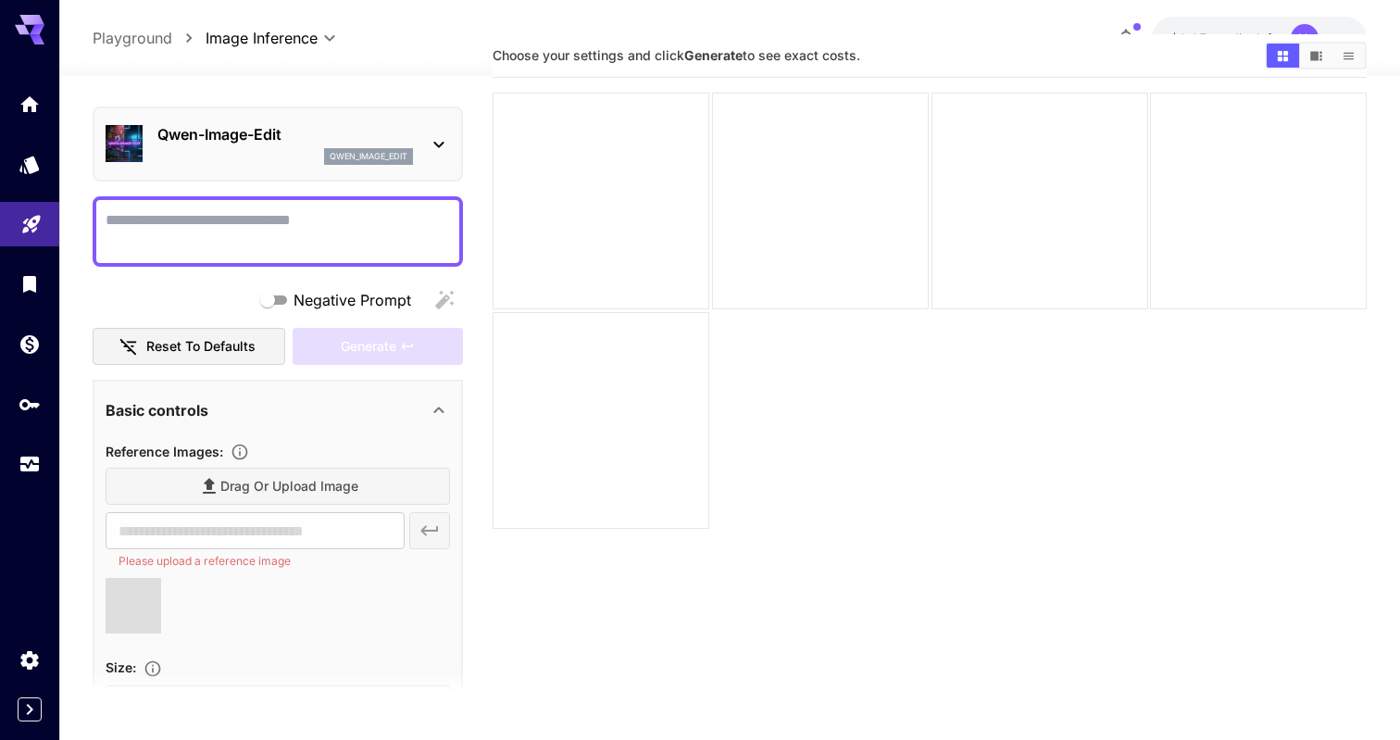
scroll to position [44, 0]
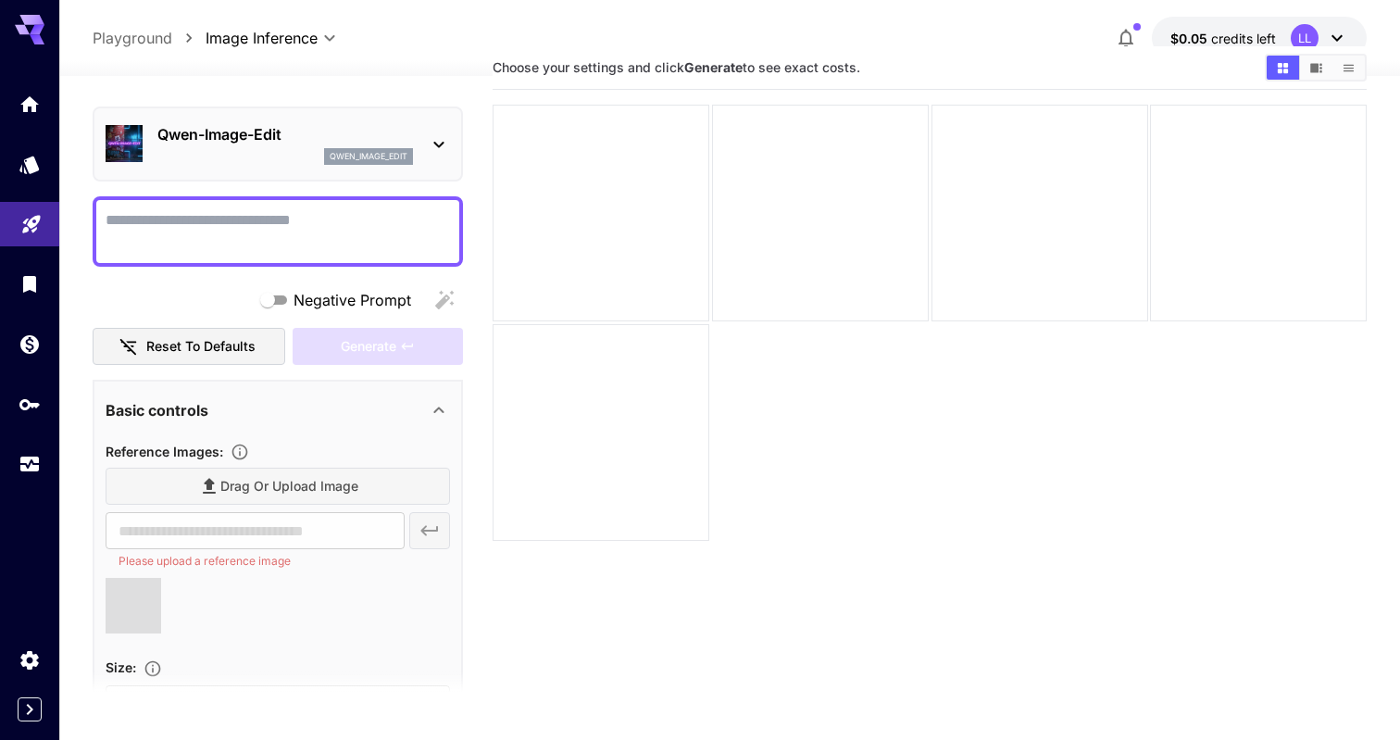
type input "**********"
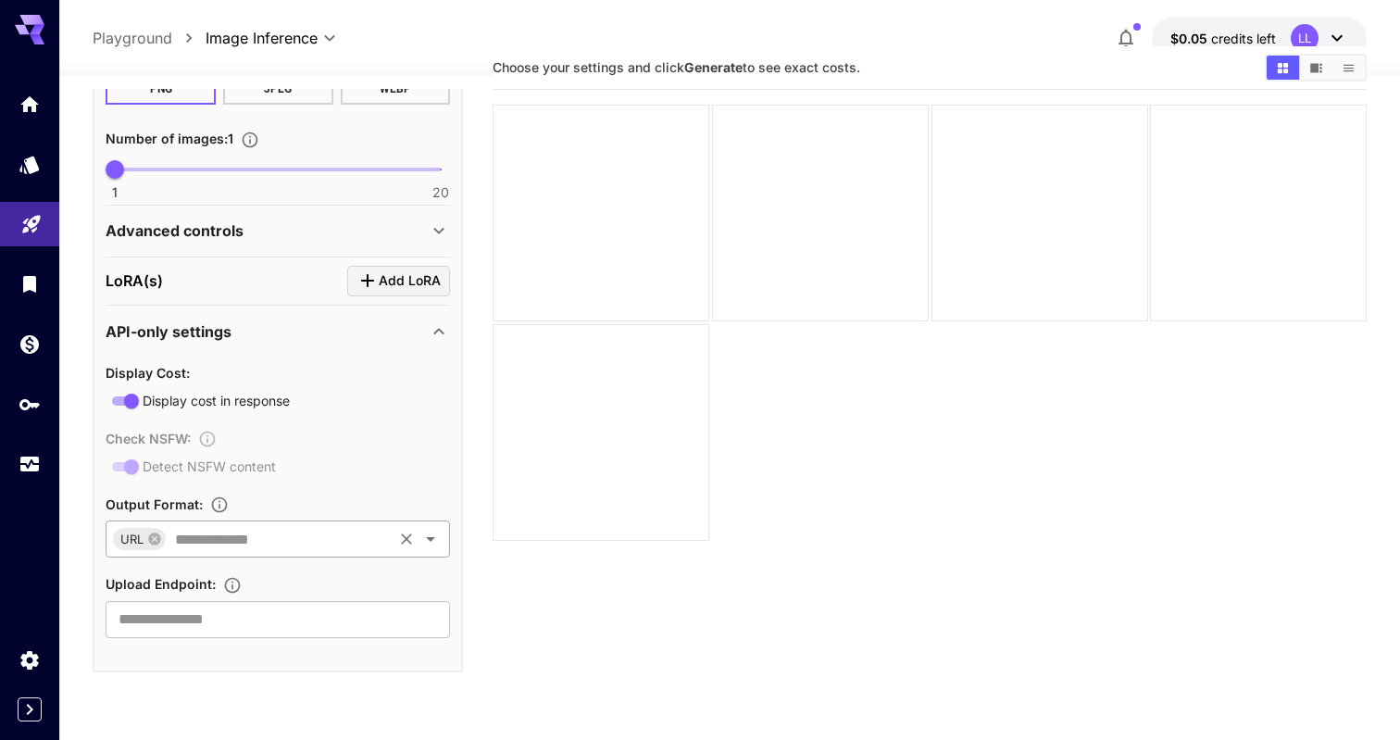
scroll to position [761, 0]
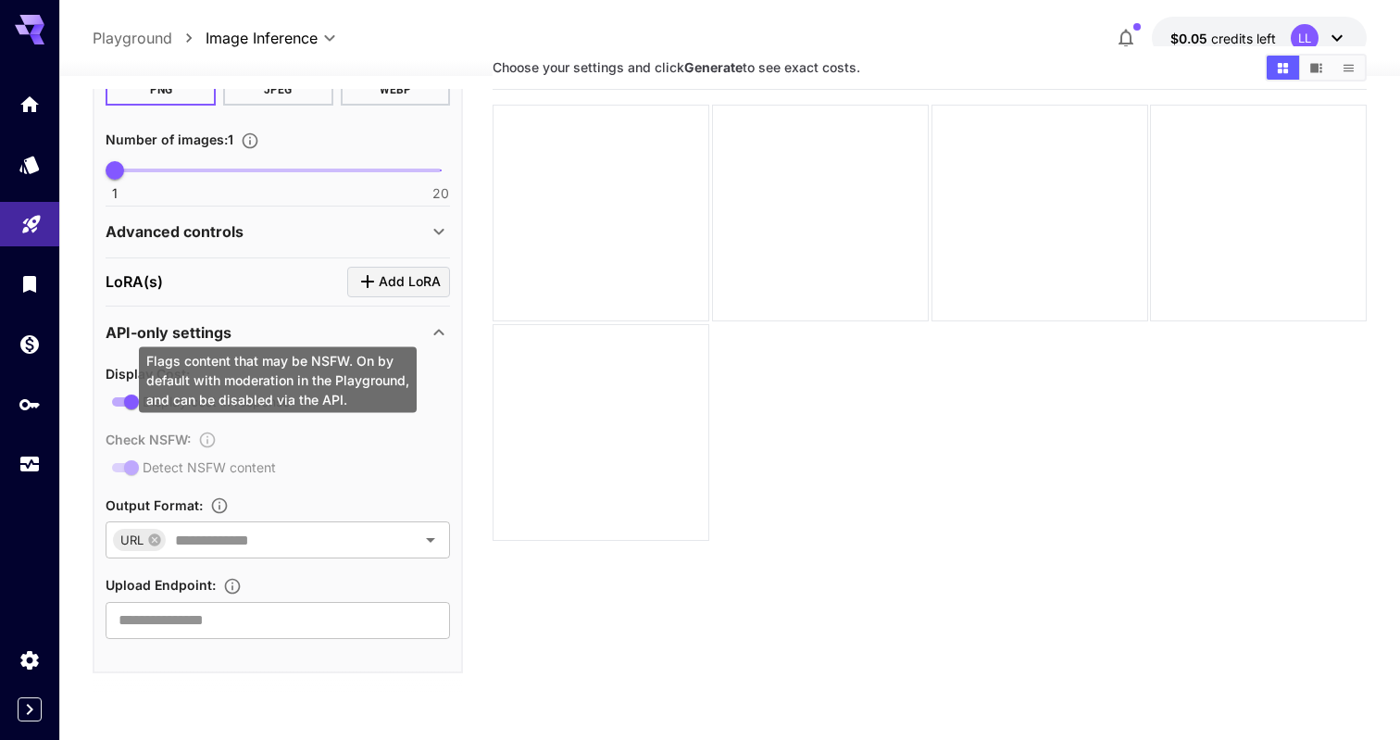
click at [137, 467] on div "Check NSFW : Detect NSFW content" at bounding box center [278, 453] width 344 height 51
click at [137, 464] on div "Check NSFW : Detect NSFW content" at bounding box center [278, 453] width 344 height 51
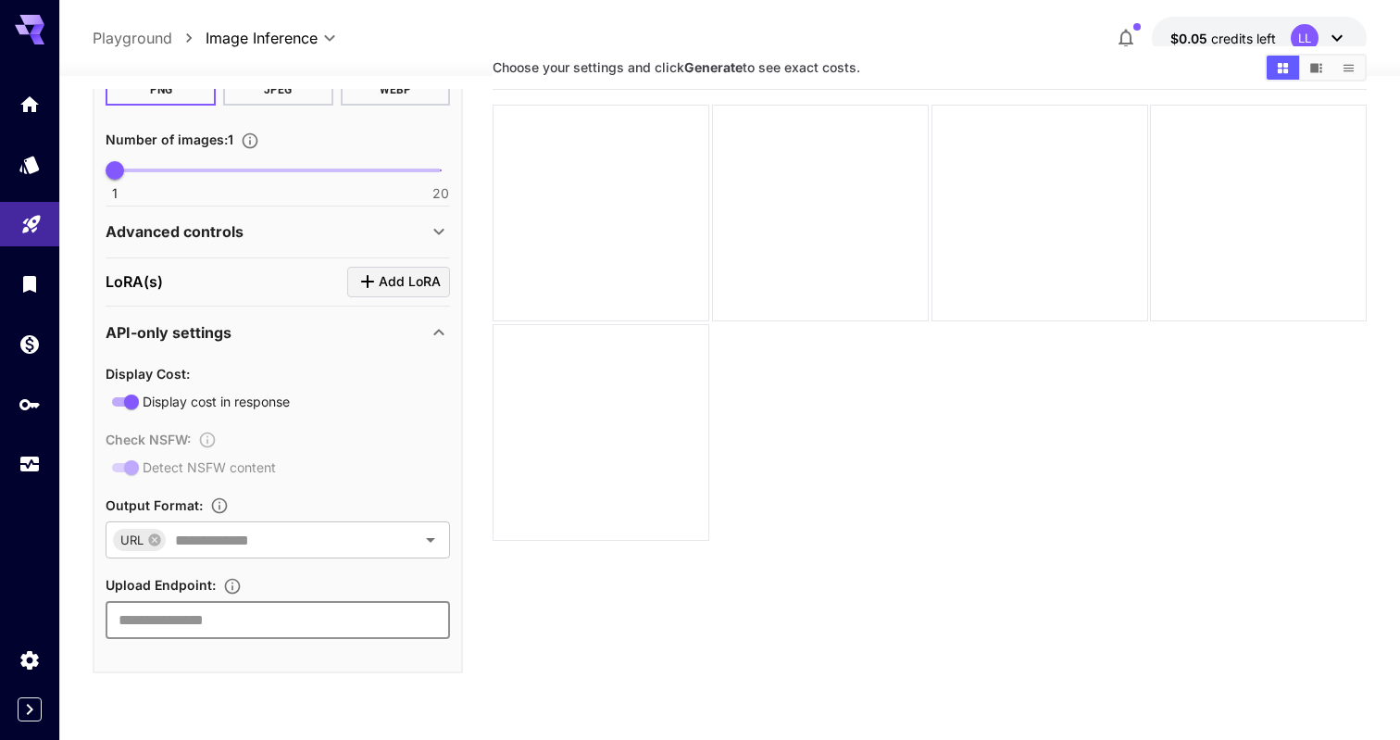
click at [193, 606] on input "text" at bounding box center [278, 620] width 344 height 37
click at [537, 566] on section "Choose your settings and click Generate to see exact costs." at bounding box center [929, 416] width 874 height 740
click at [38, 407] on icon "API Keys" at bounding box center [31, 399] width 22 height 22
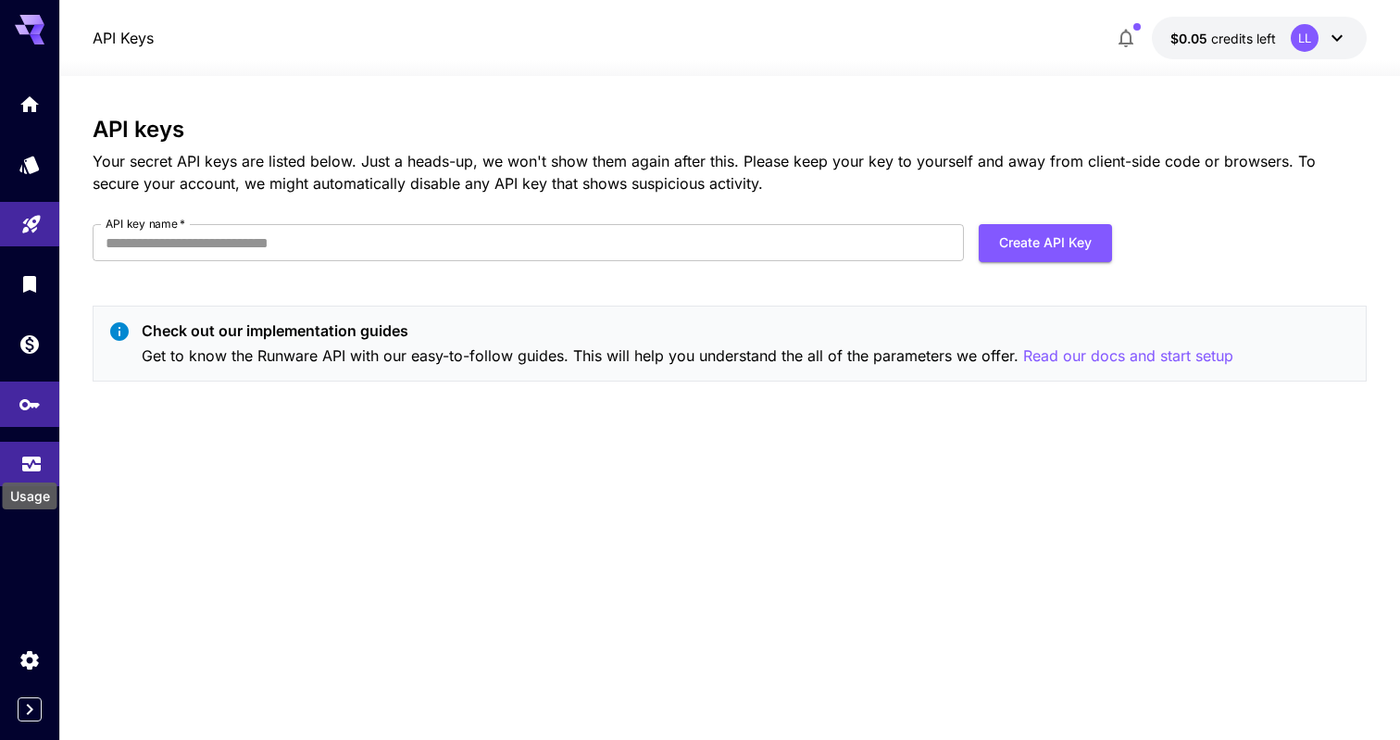
click at [27, 457] on icon "Usage" at bounding box center [31, 455] width 19 height 9
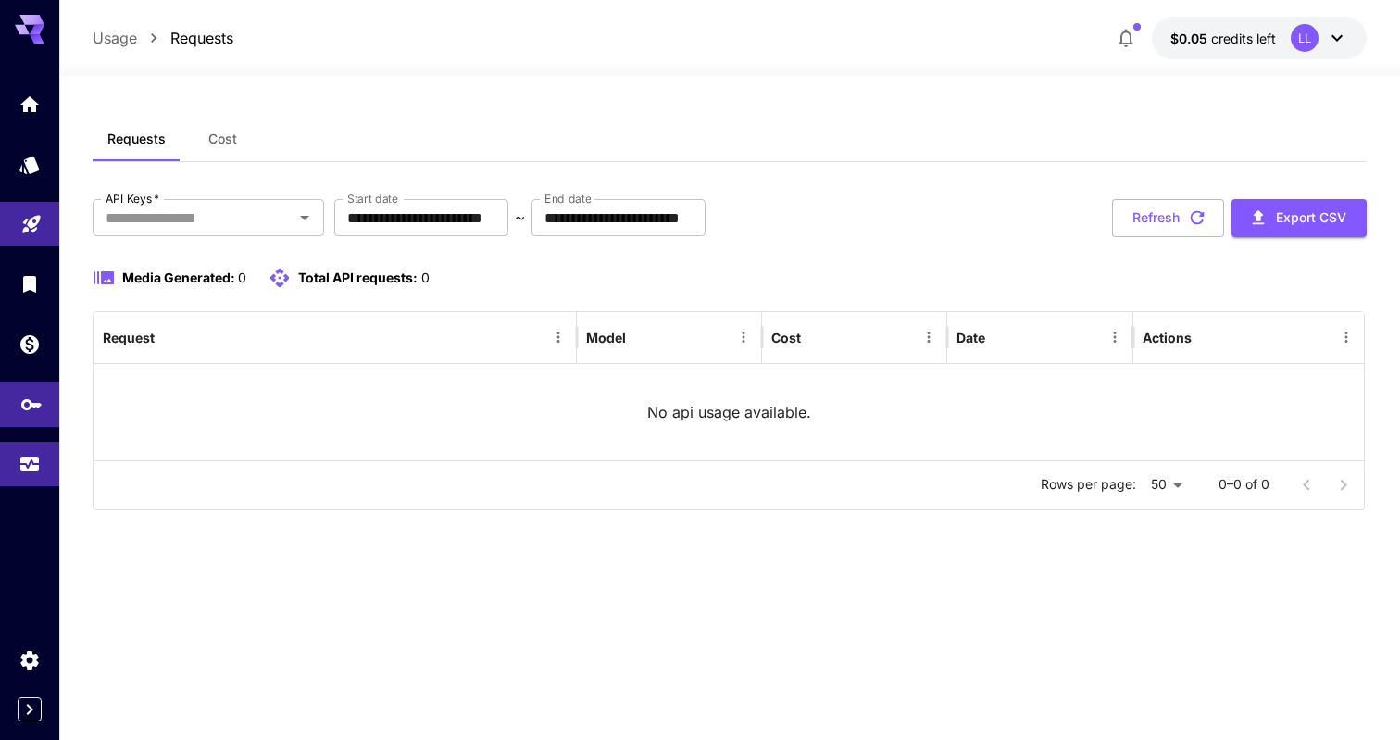
click at [30, 415] on link at bounding box center [29, 403] width 59 height 45
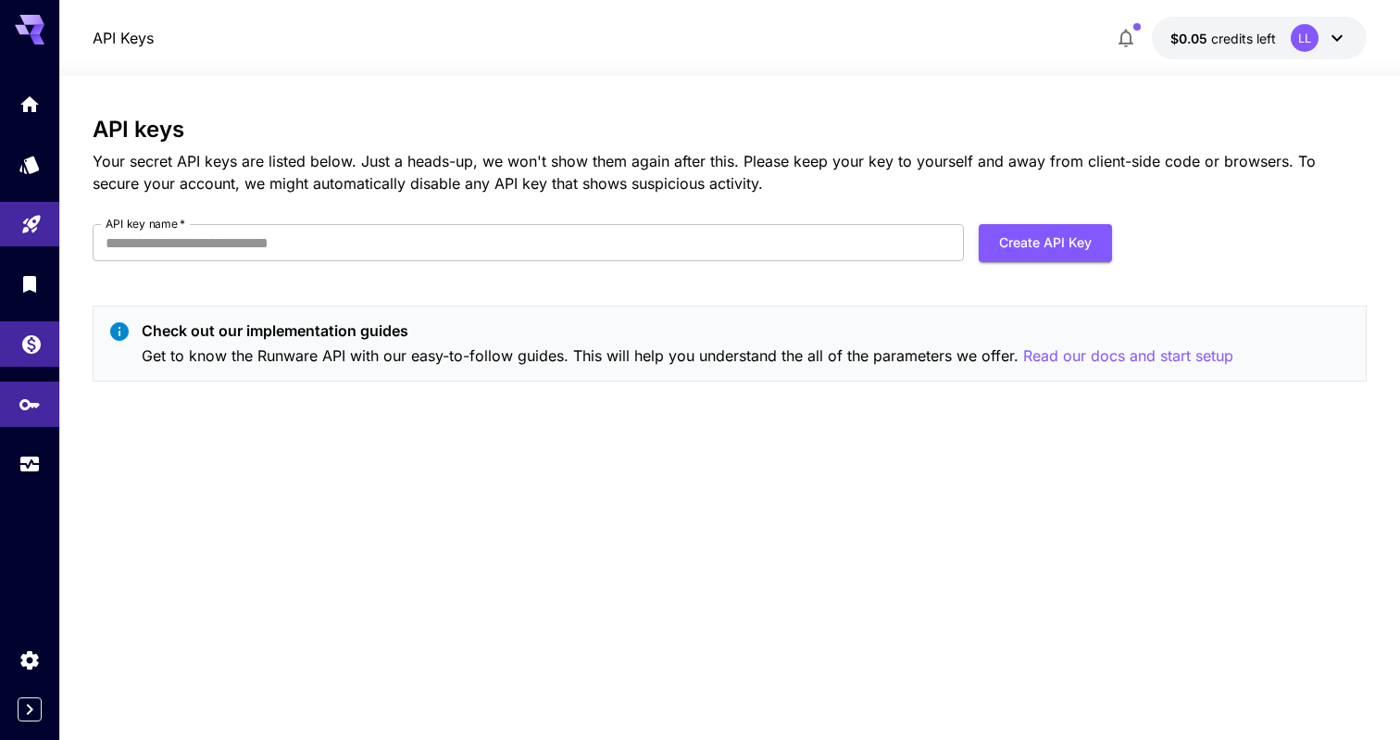
click at [36, 361] on link at bounding box center [29, 343] width 59 height 45
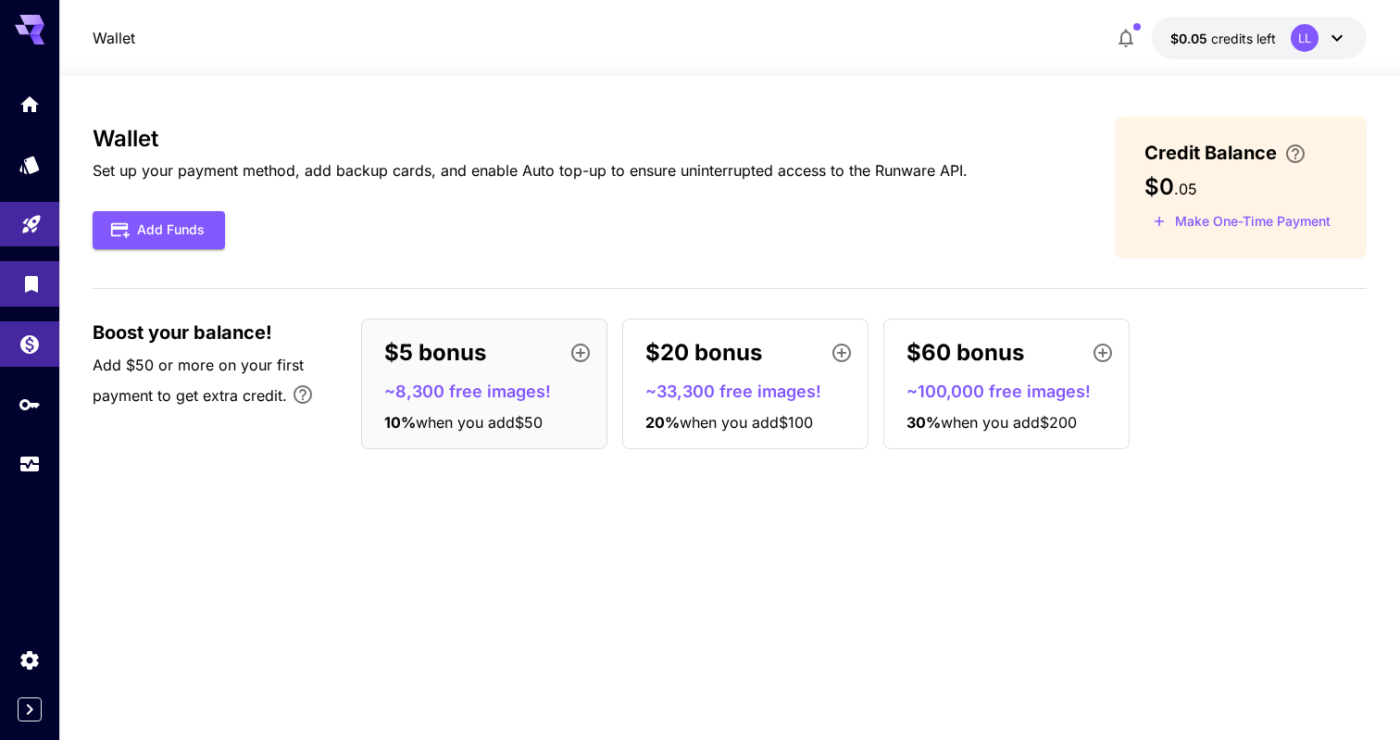
click at [55, 279] on link at bounding box center [29, 283] width 59 height 45
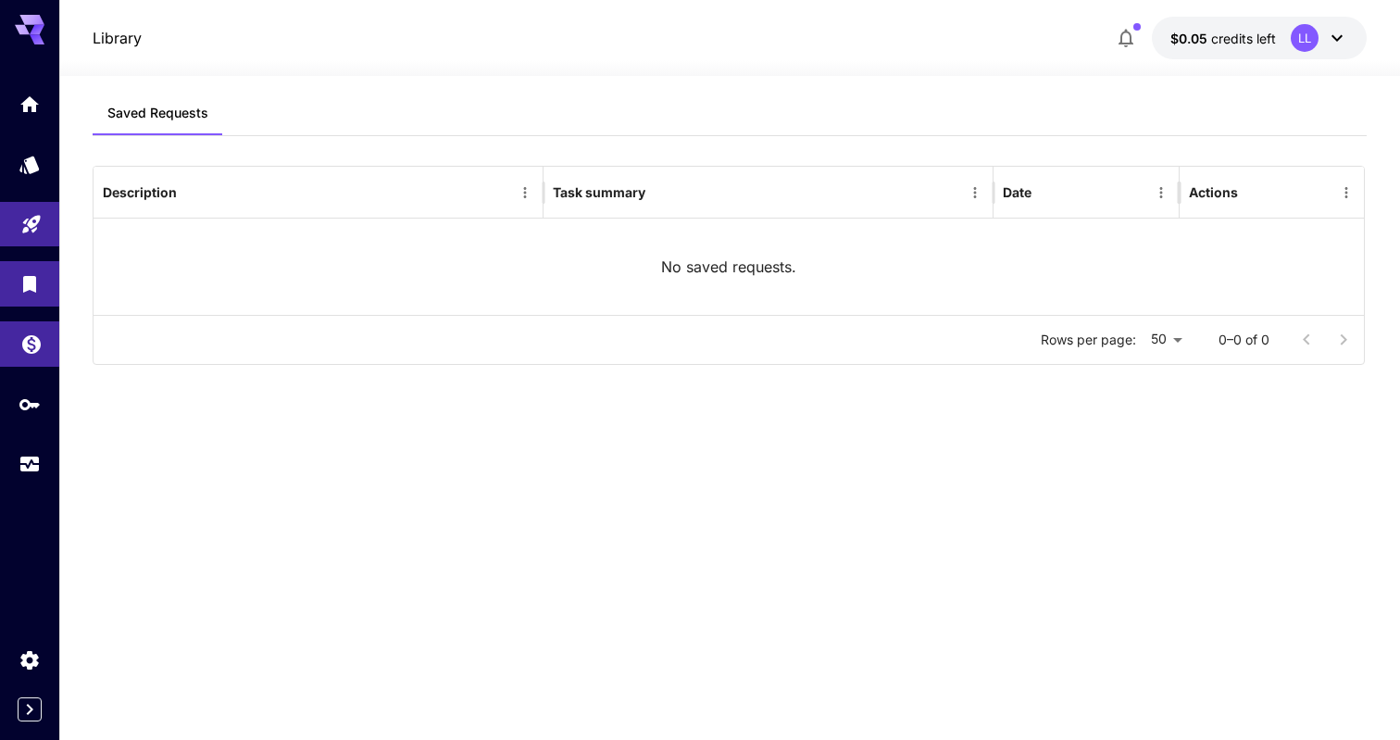
click at [50, 337] on link at bounding box center [29, 343] width 59 height 45
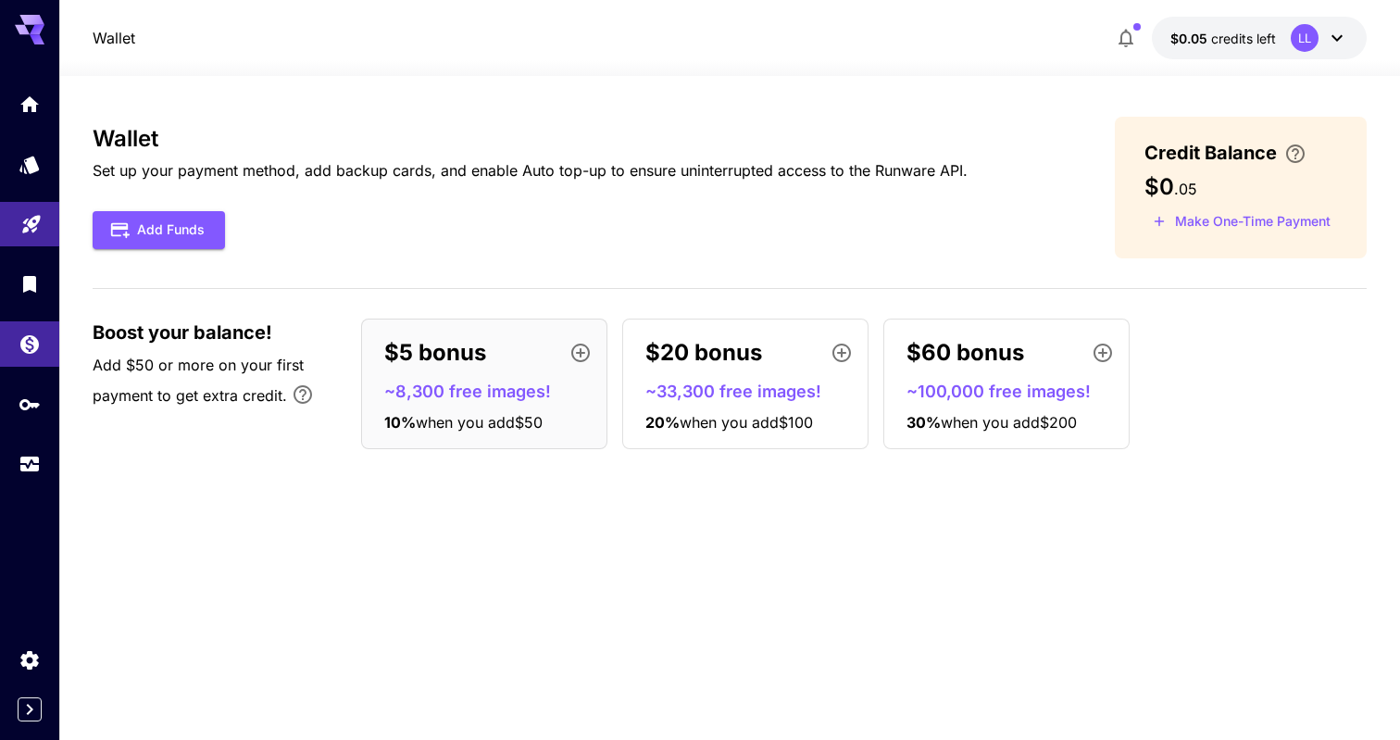
click at [19, 257] on div at bounding box center [29, 283] width 59 height 405
click at [21, 276] on icon "Library" at bounding box center [31, 279] width 22 height 22
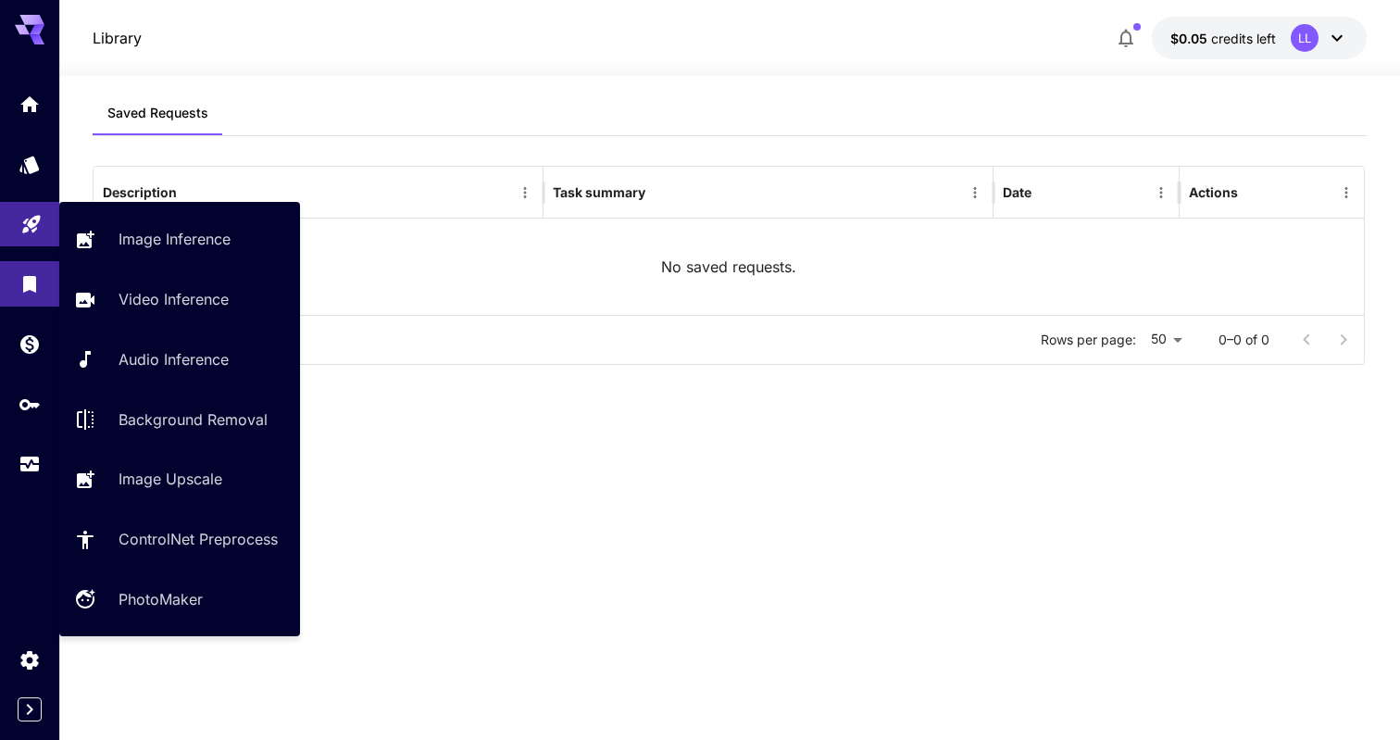
click at [22, 205] on link at bounding box center [29, 224] width 59 height 45
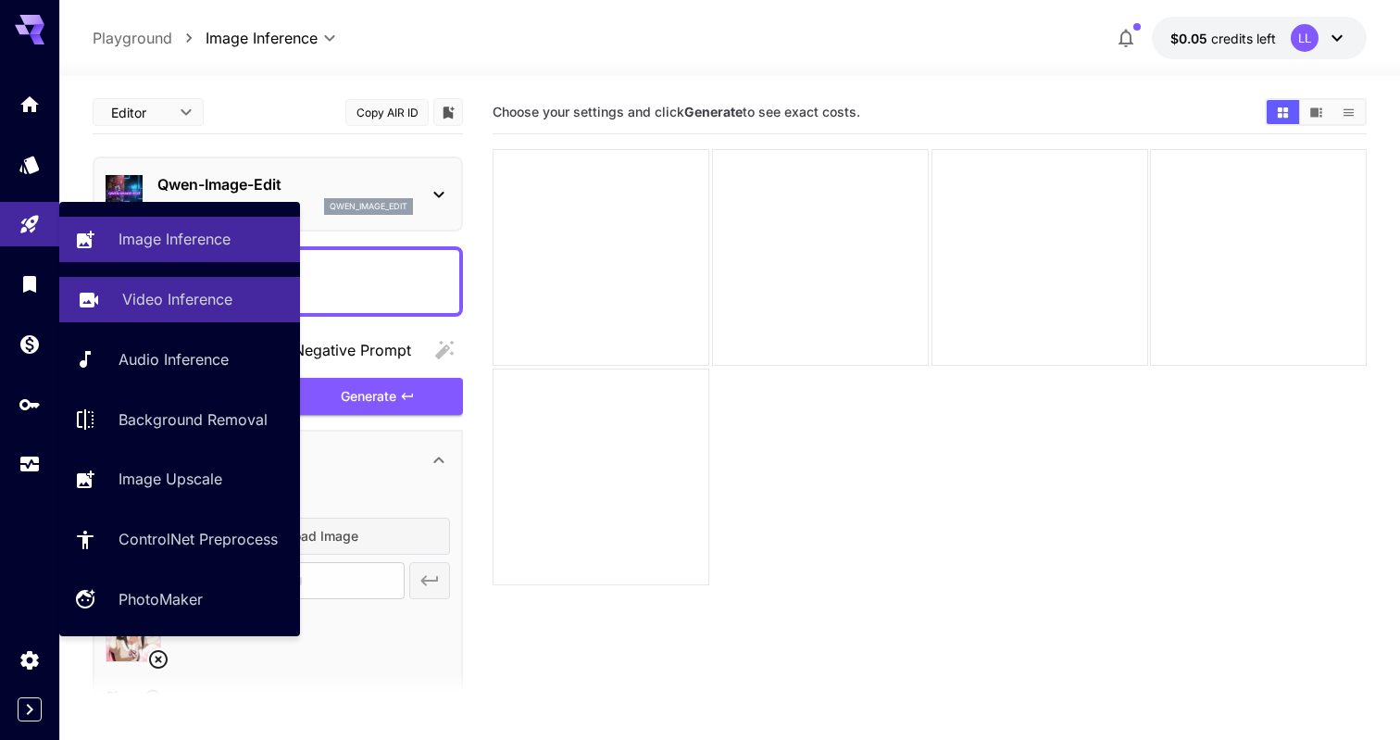
click at [179, 294] on p "Video Inference" at bounding box center [177, 299] width 110 height 22
type input "**********"
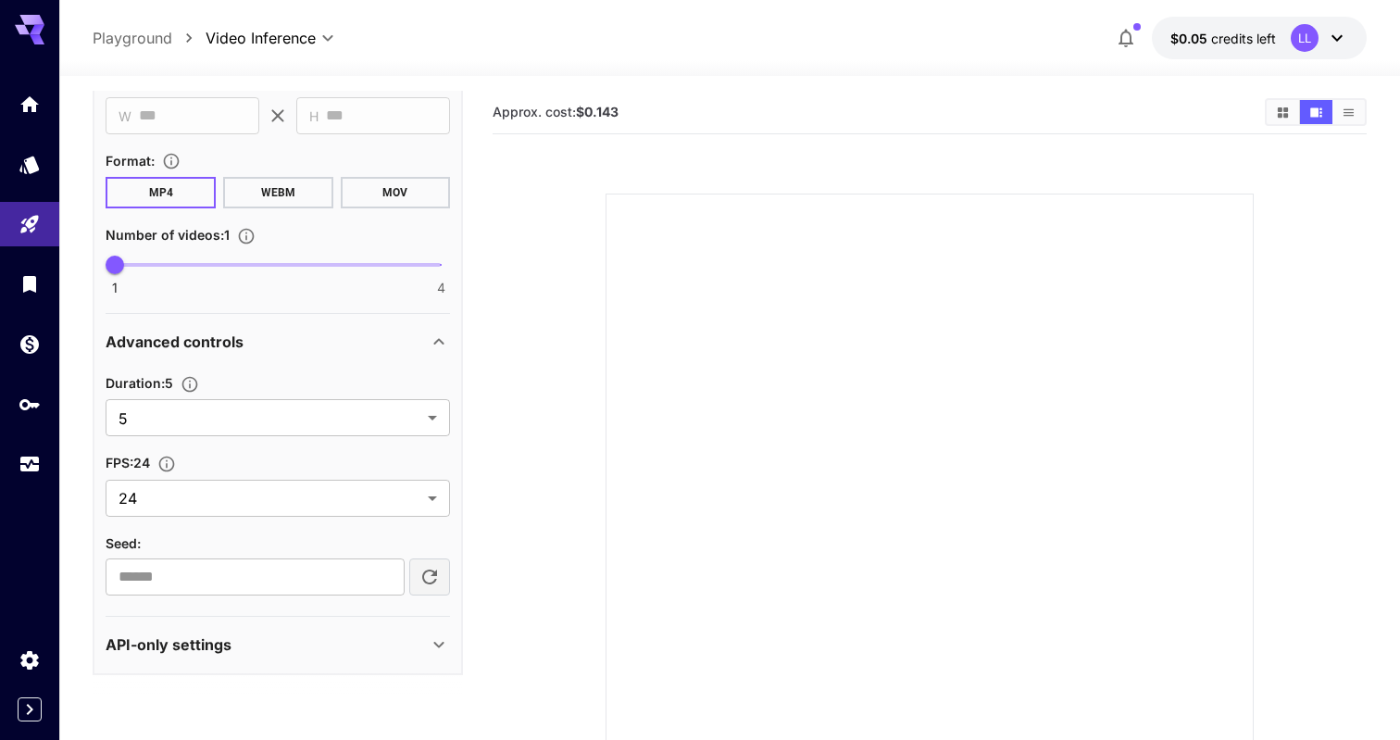
click at [164, 642] on p "API-only settings" at bounding box center [169, 644] width 126 height 22
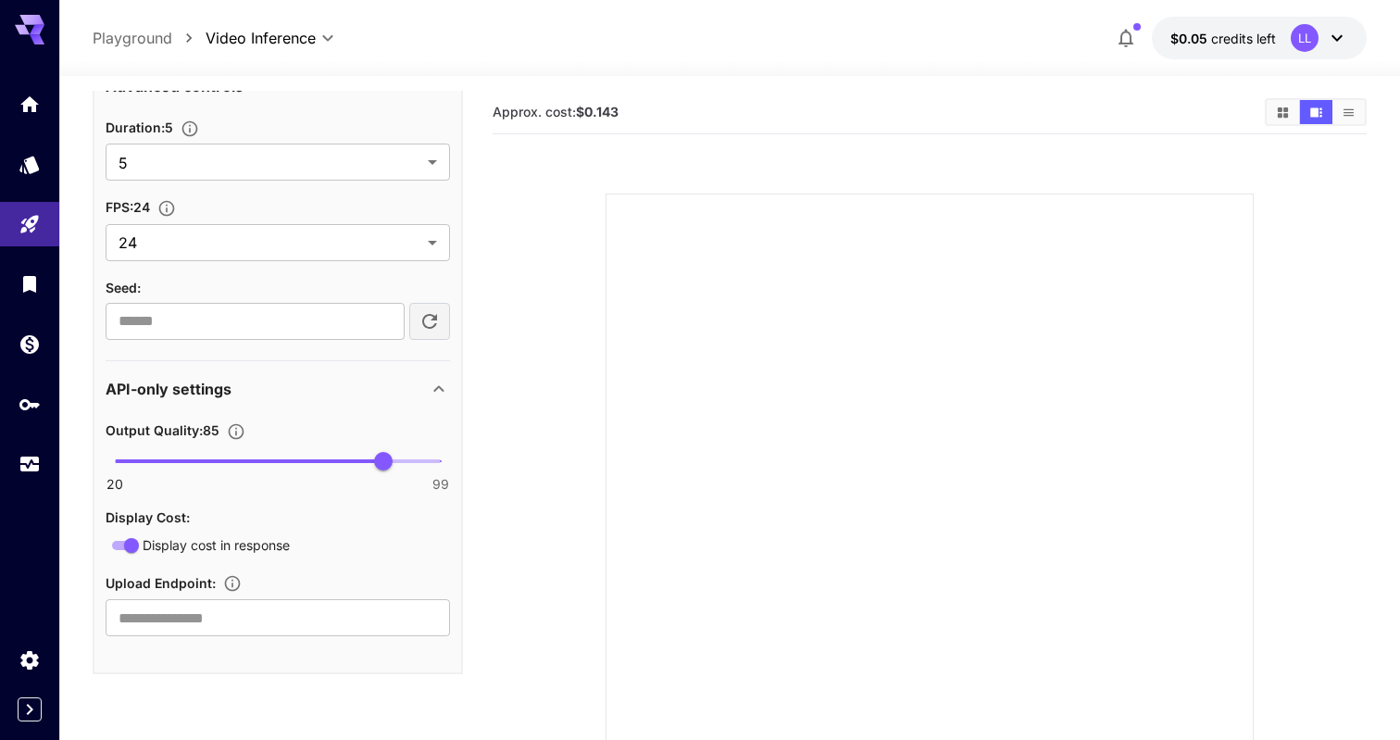
scroll to position [987, 0]
click at [163, 603] on input "text" at bounding box center [278, 618] width 344 height 37
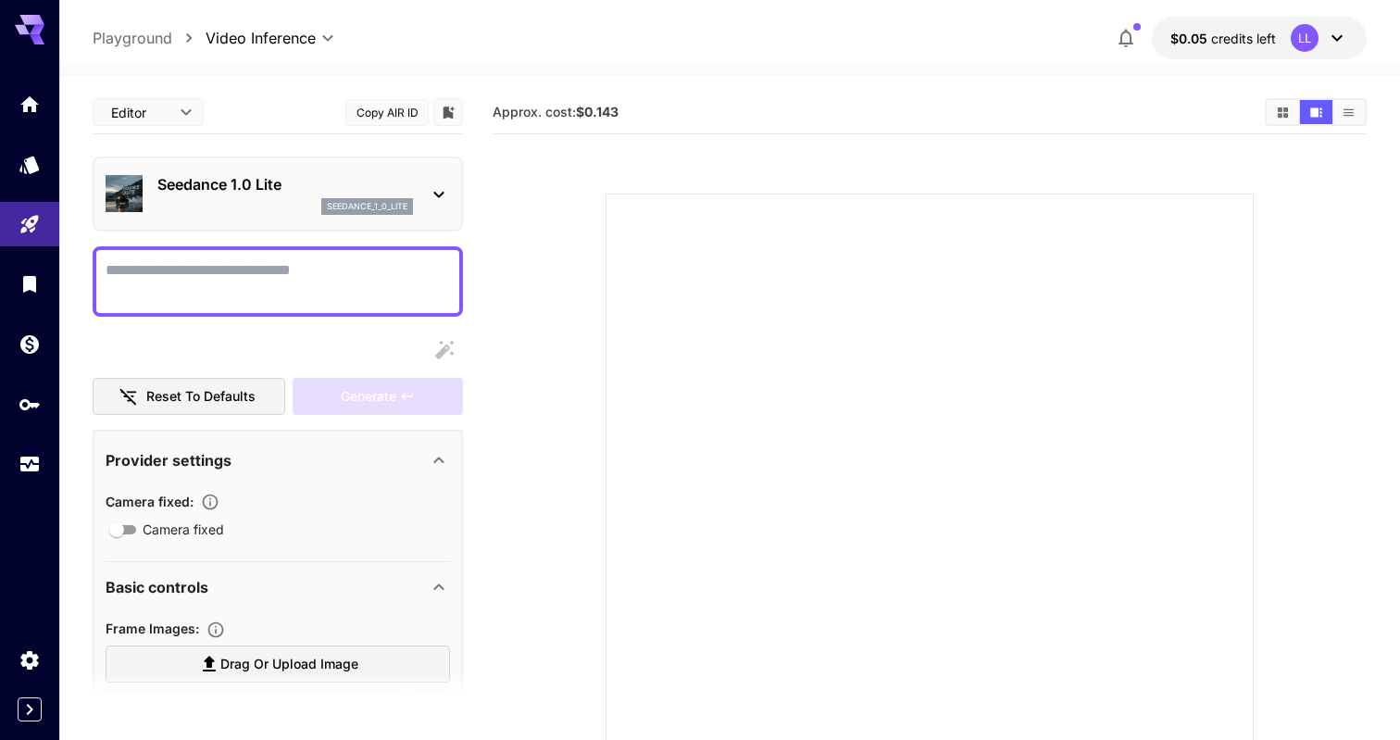
scroll to position [0, 0]
click at [255, 213] on div "seedance_1_0_lite" at bounding box center [284, 206] width 255 height 17
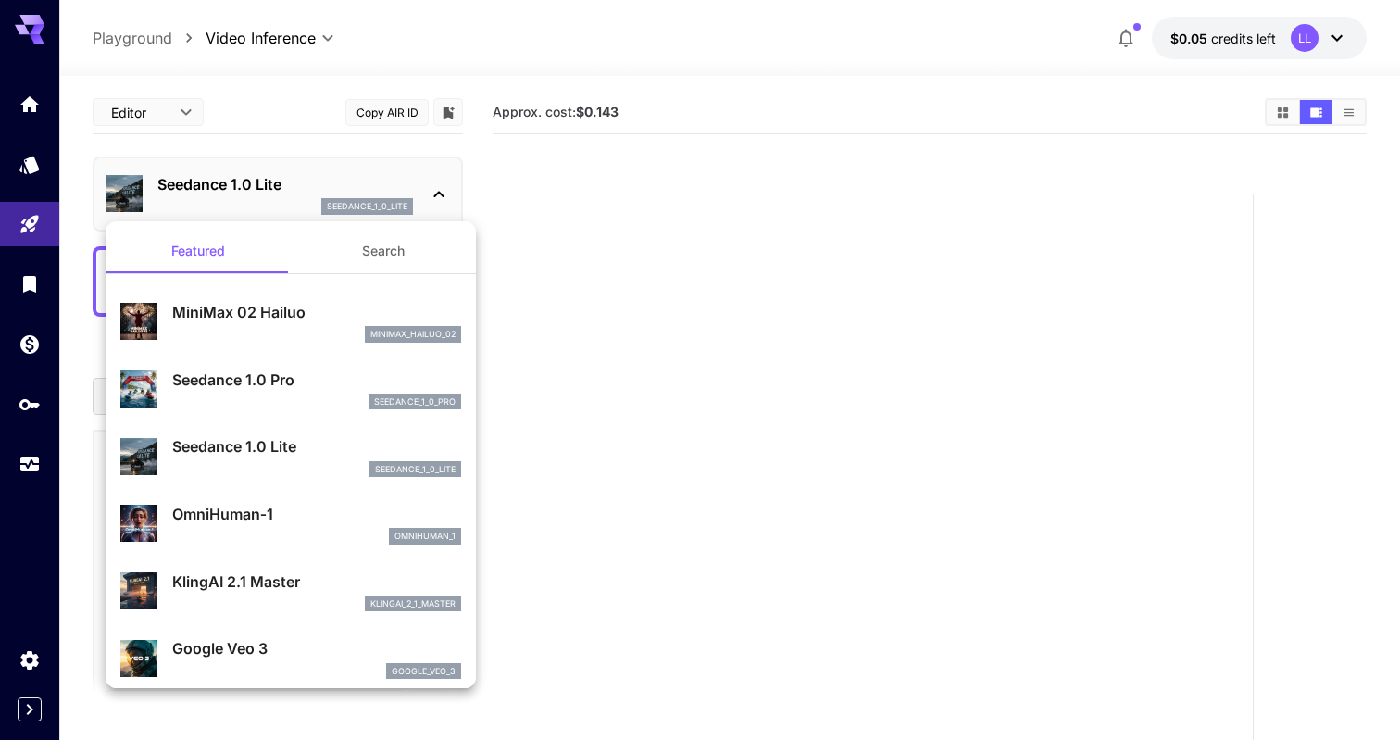
click at [72, 171] on div at bounding box center [700, 370] width 1400 height 740
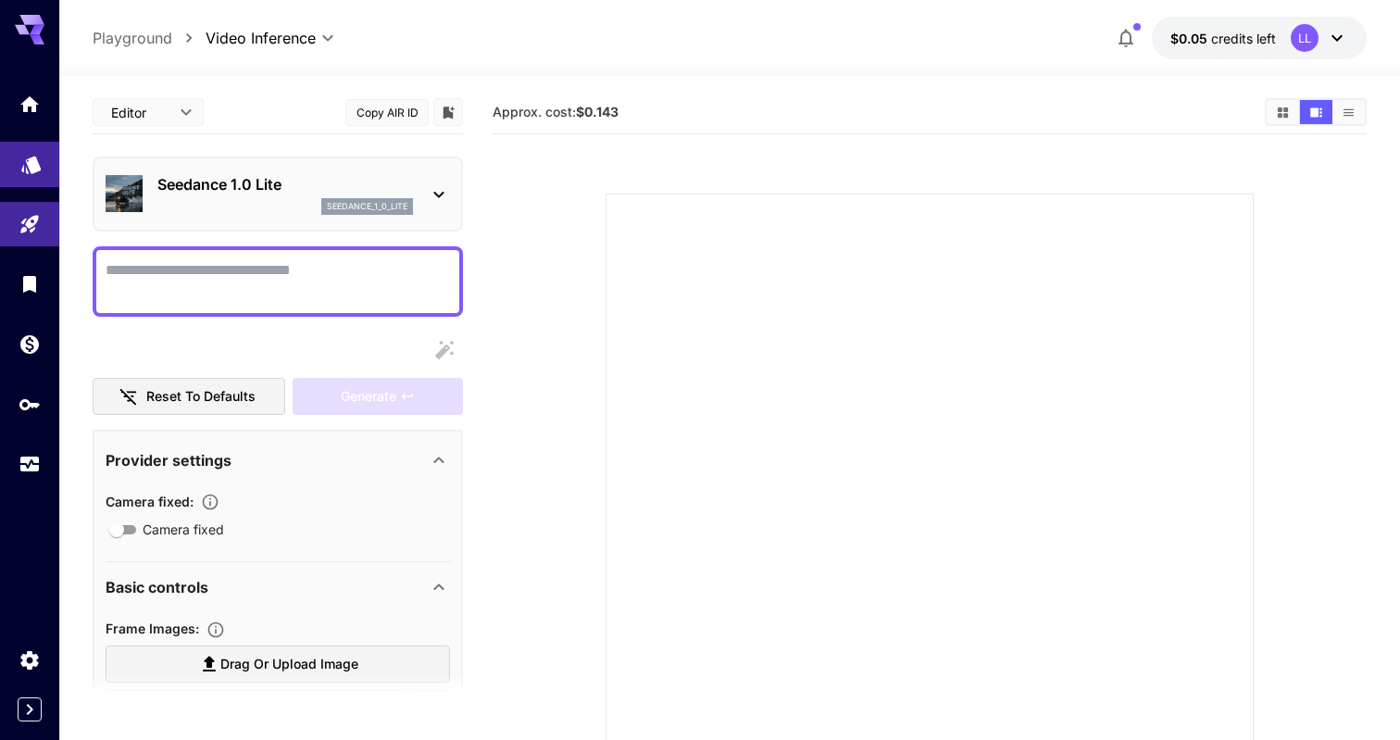
click at [48, 172] on link at bounding box center [29, 164] width 59 height 45
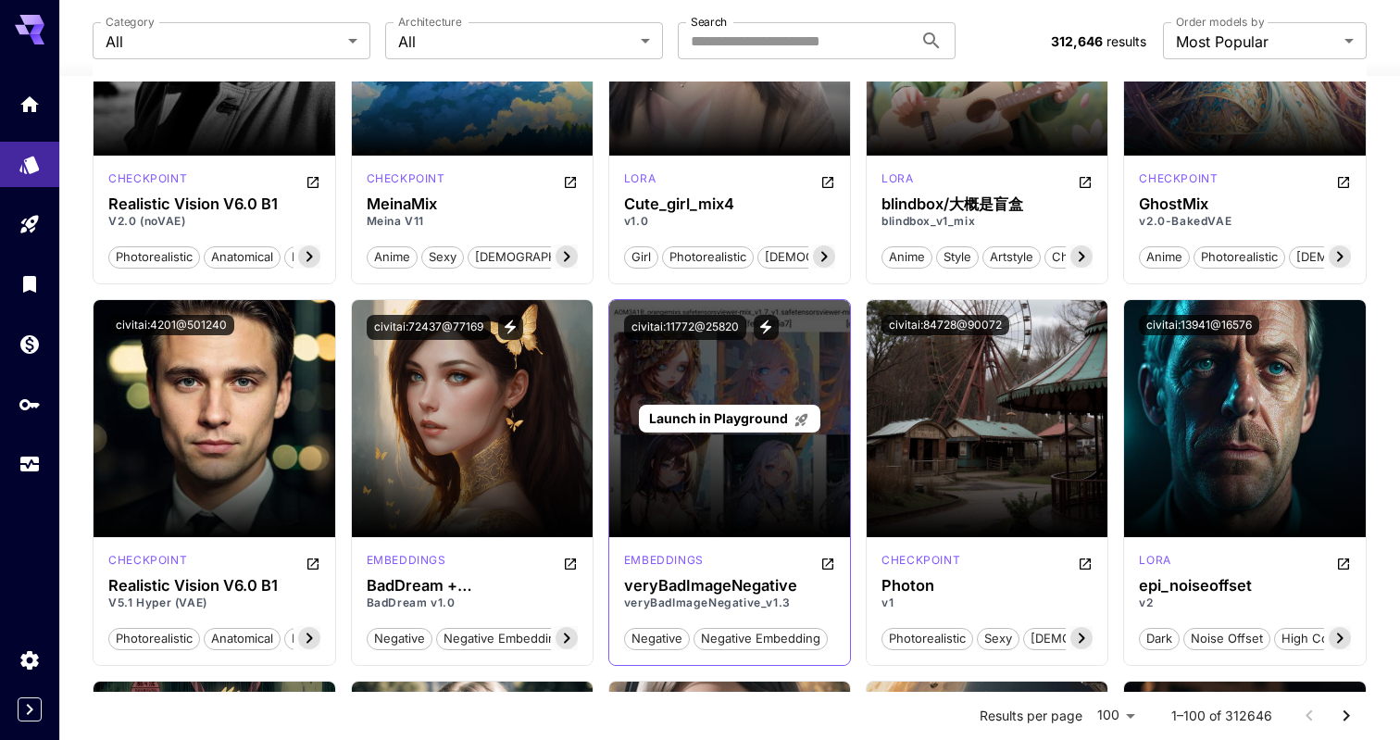
scroll to position [3353, 0]
